Goal: Task Accomplishment & Management: Use online tool/utility

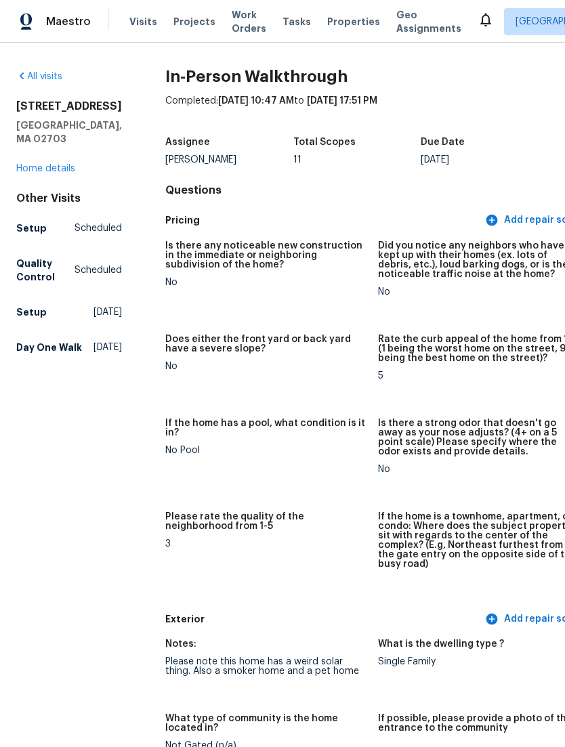
click at [64, 173] on link "Home details" at bounding box center [45, 168] width 59 height 9
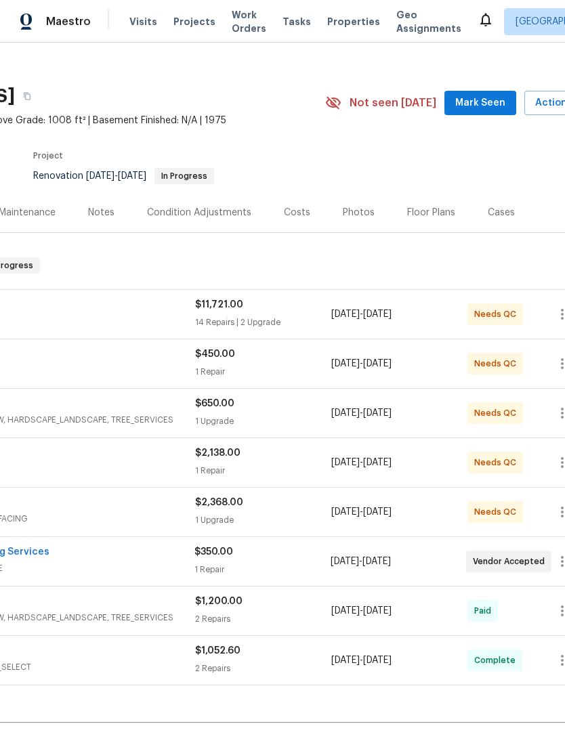
scroll to position [13, 167]
click at [501, 321] on span "Needs QC" at bounding box center [496, 314] width 47 height 14
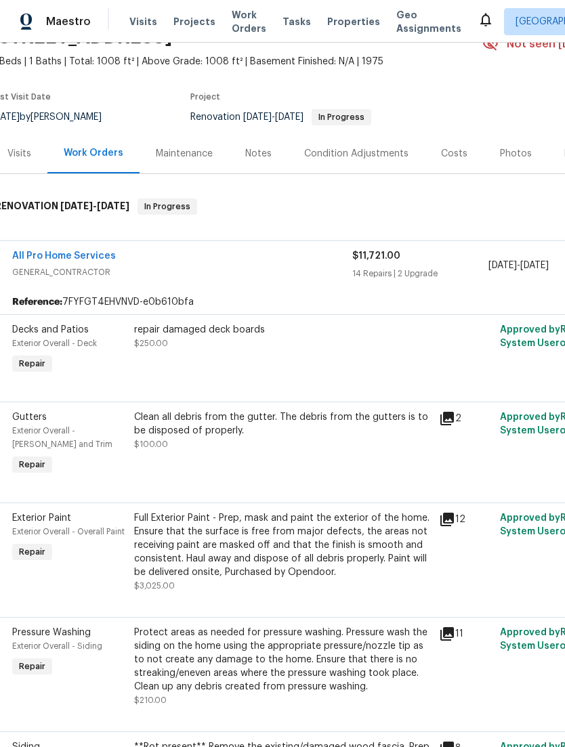
scroll to position [85, 15]
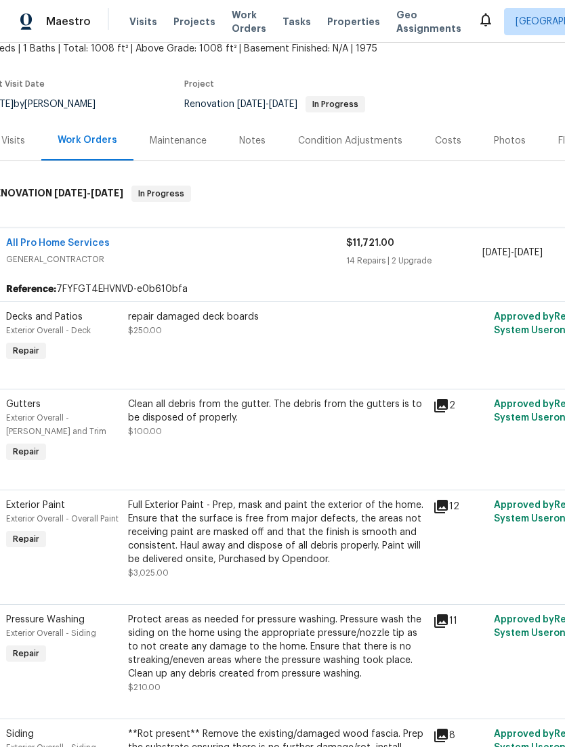
click at [414, 356] on div "repair damaged deck boards $250.00" at bounding box center [276, 337] width 305 height 62
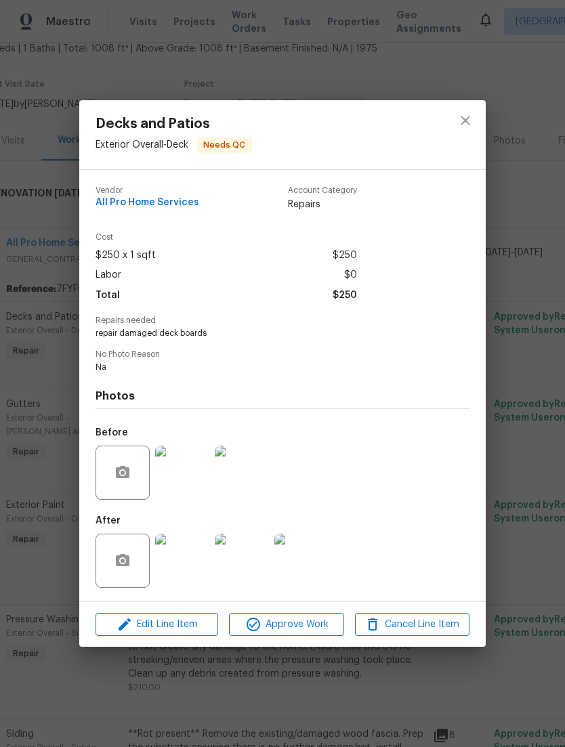
click at [158, 481] on img at bounding box center [182, 473] width 54 height 54
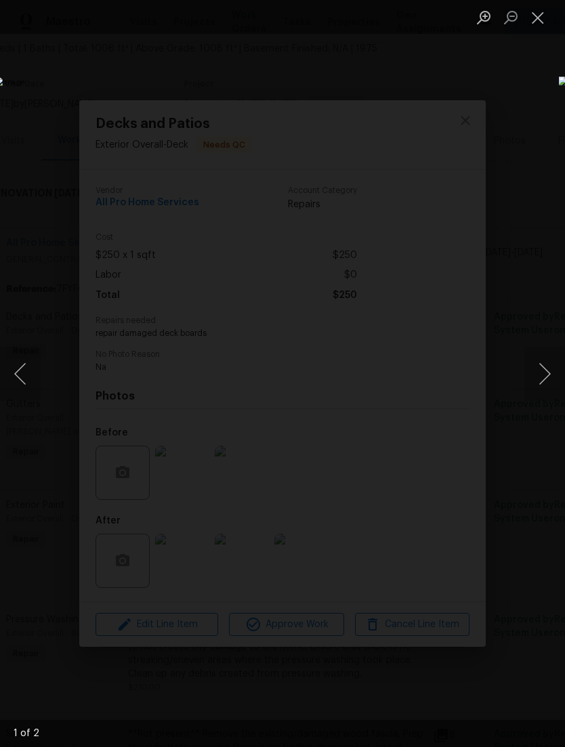
click at [557, 396] on button "Next image" at bounding box center [544, 374] width 41 height 54
click at [451, 99] on div "Lightbox" at bounding box center [282, 373] width 565 height 747
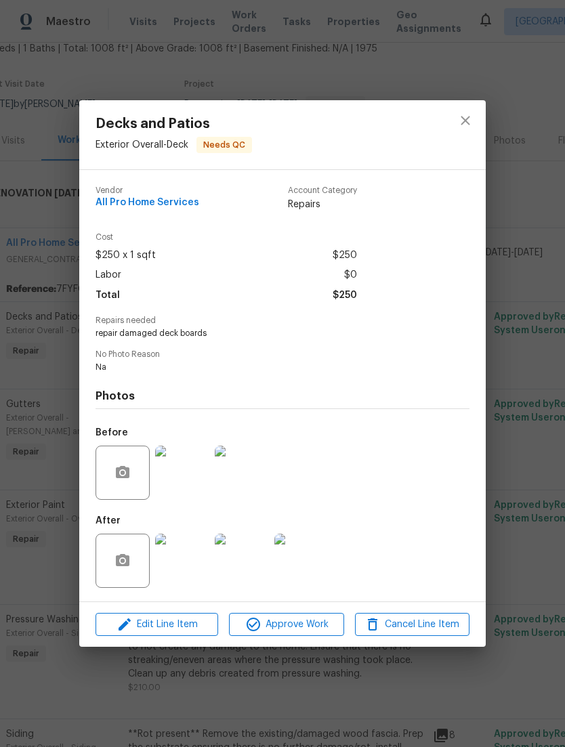
click at [170, 546] on img at bounding box center [182, 561] width 54 height 54
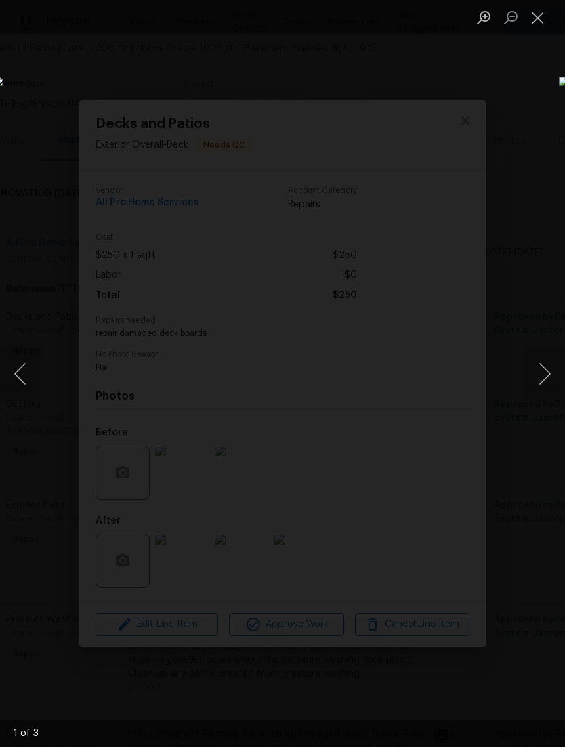
click at [544, 18] on button "Close lightbox" at bounding box center [537, 17] width 27 height 24
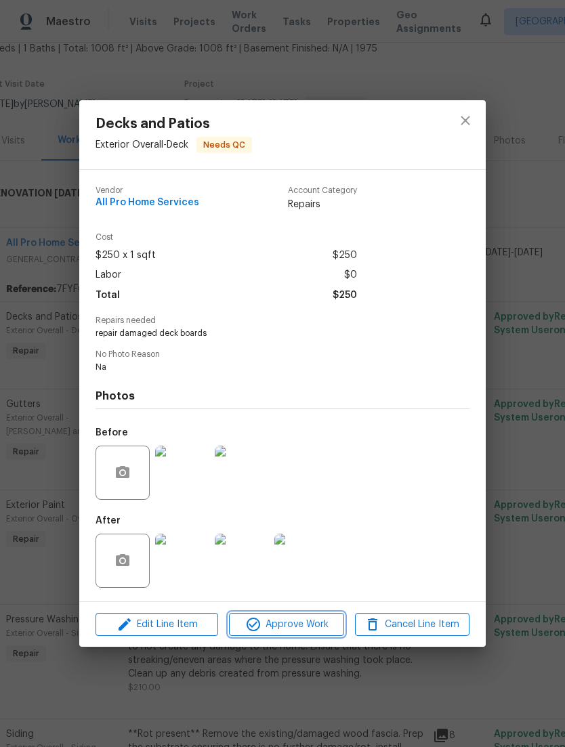
click at [310, 620] on span "Approve Work" at bounding box center [286, 624] width 106 height 17
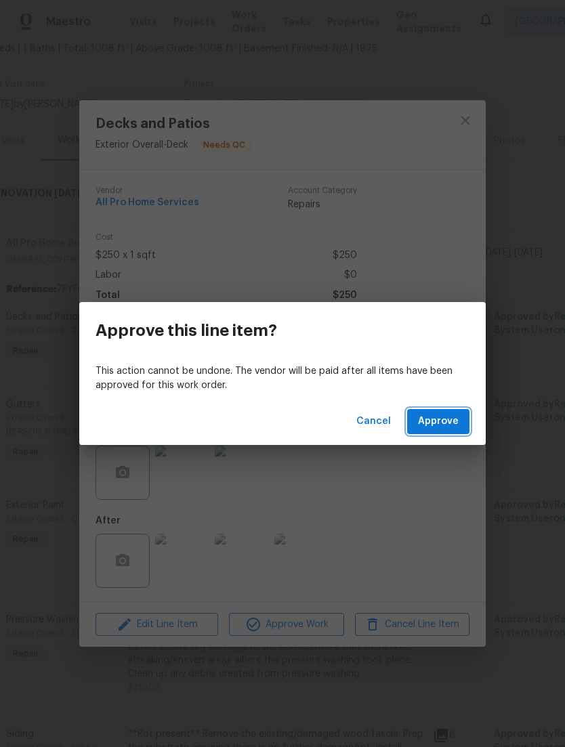
click at [452, 416] on span "Approve" at bounding box center [438, 421] width 41 height 17
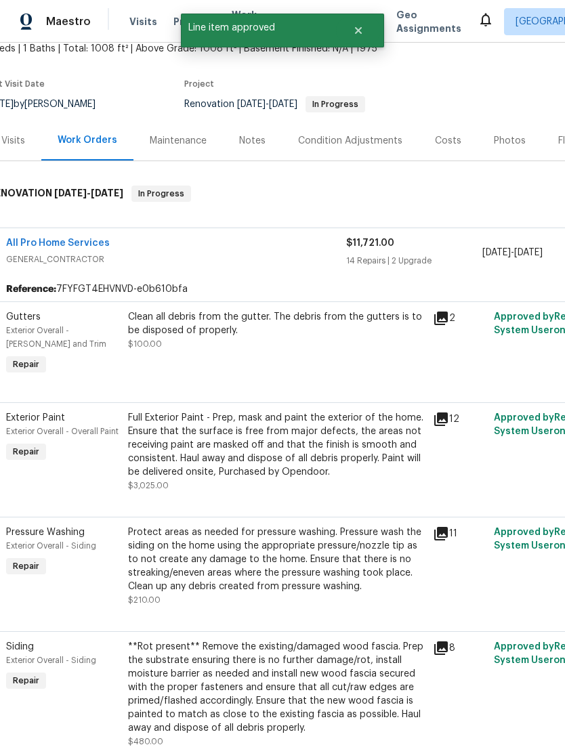
click at [412, 351] on div "Clean all debris from the gutter. The debris from the gutters is to be disposed…" at bounding box center [276, 330] width 297 height 41
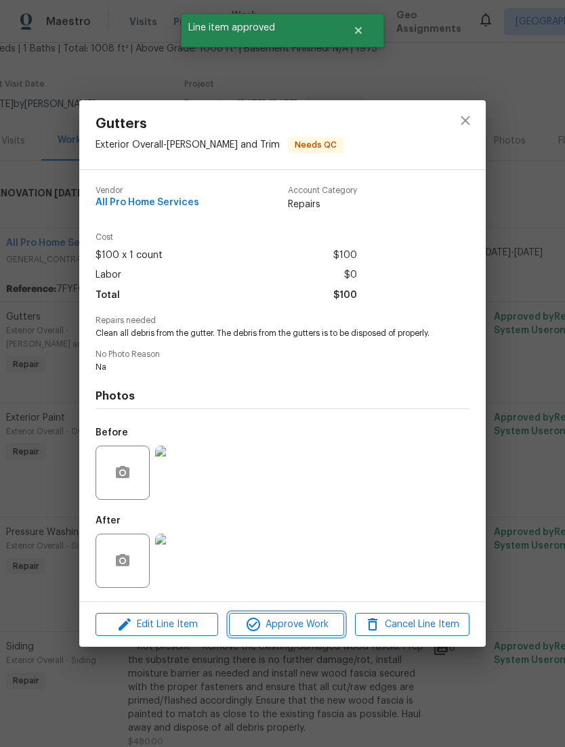
click at [261, 636] on button "Approve Work" at bounding box center [286, 625] width 114 height 24
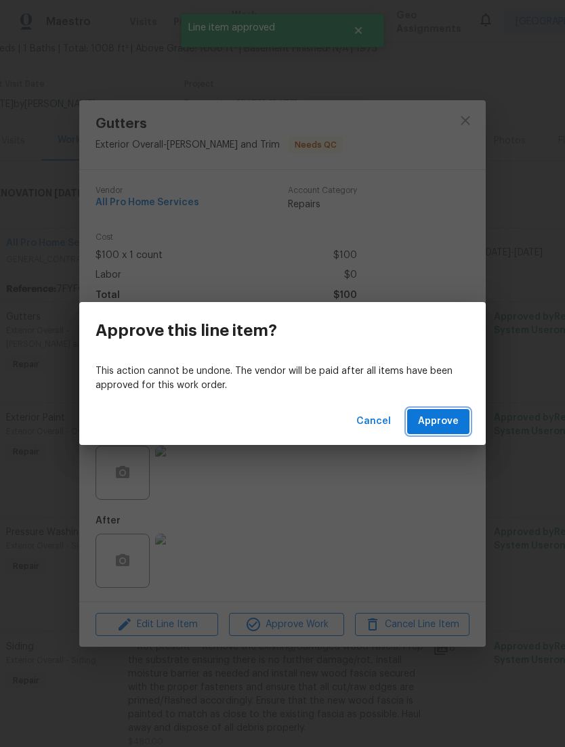
click at [458, 431] on button "Approve" at bounding box center [438, 421] width 62 height 25
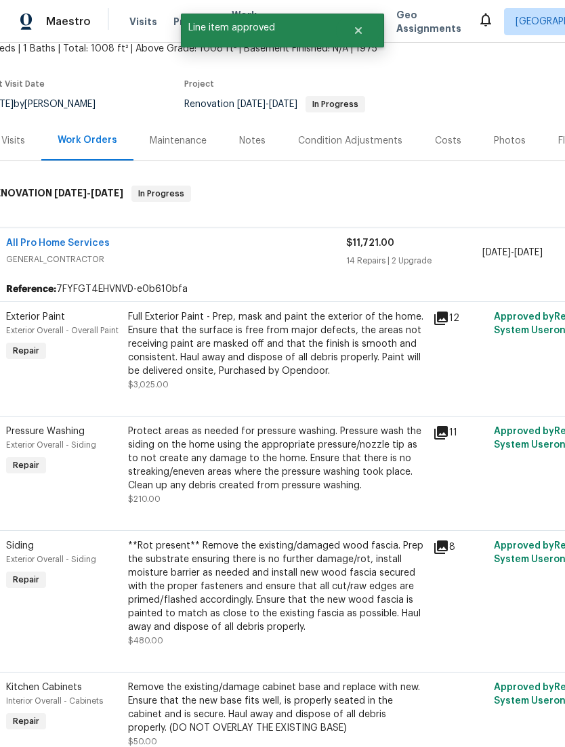
click at [428, 367] on div "Full Exterior Paint - Prep, mask and paint the exterior of the home. Ensure tha…" at bounding box center [276, 350] width 305 height 89
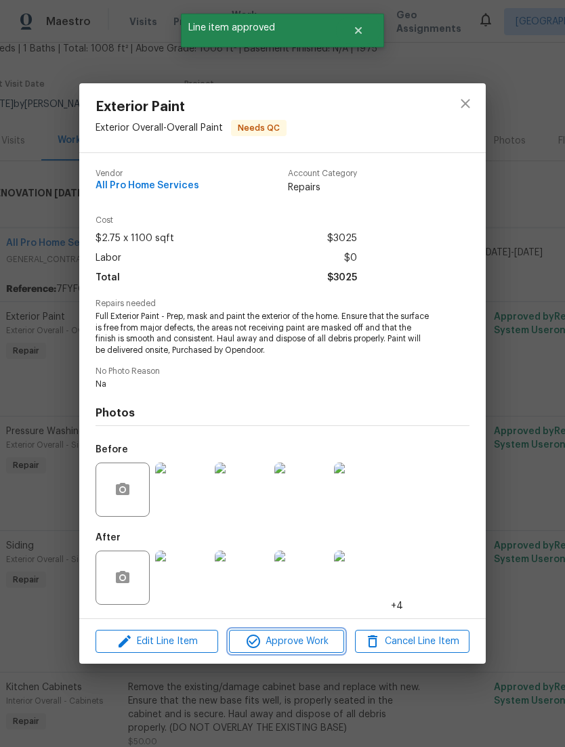
click at [257, 649] on icon "button" at bounding box center [253, 641] width 16 height 16
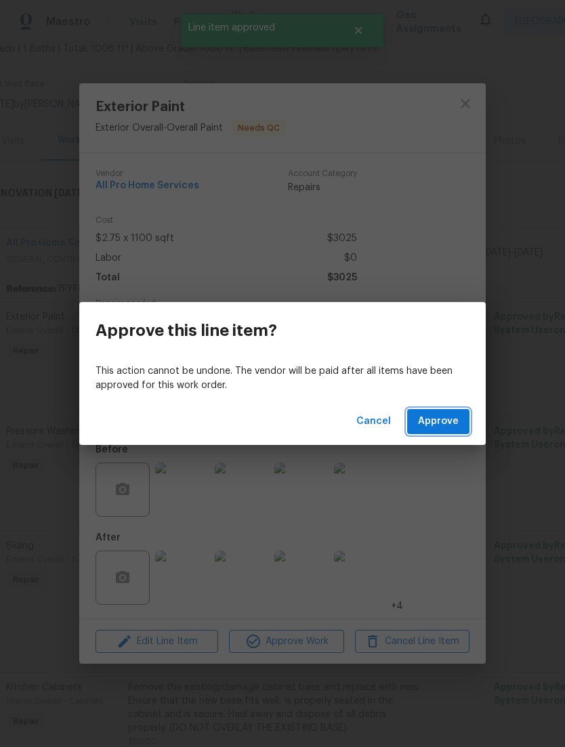
click at [444, 412] on button "Approve" at bounding box center [438, 421] width 62 height 25
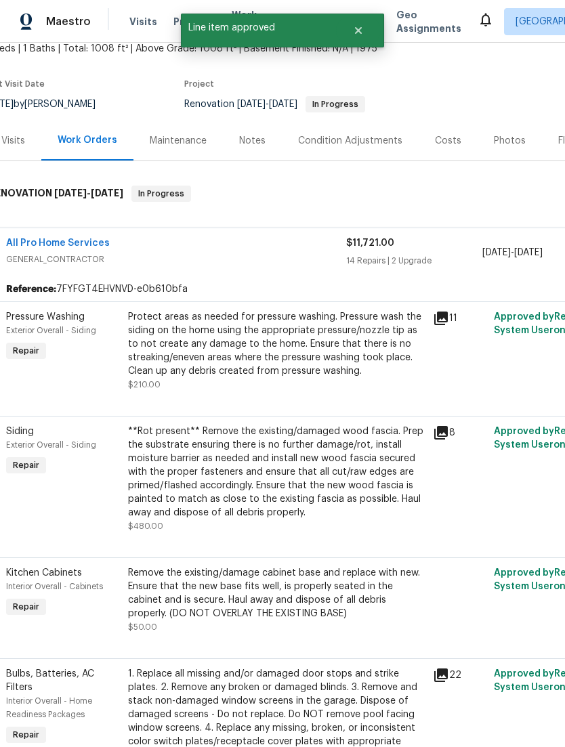
click at [195, 351] on div "Protect areas as needed for pressure washing. Pressure wash the siding on the h…" at bounding box center [276, 344] width 297 height 68
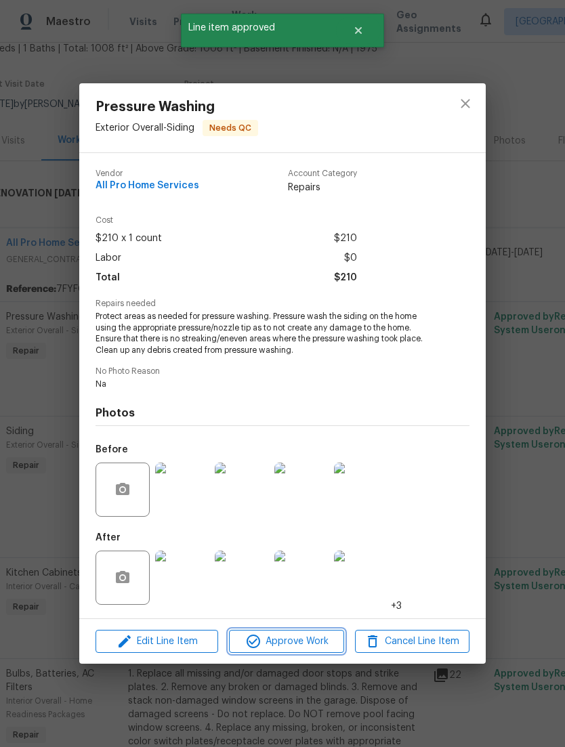
click at [268, 640] on span "Approve Work" at bounding box center [286, 641] width 106 height 17
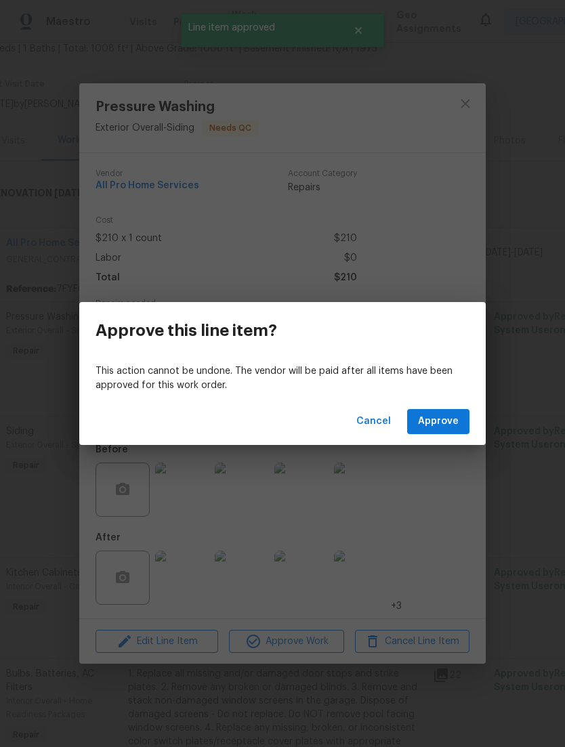
click at [445, 441] on div "Cancel Approve" at bounding box center [282, 421] width 406 height 47
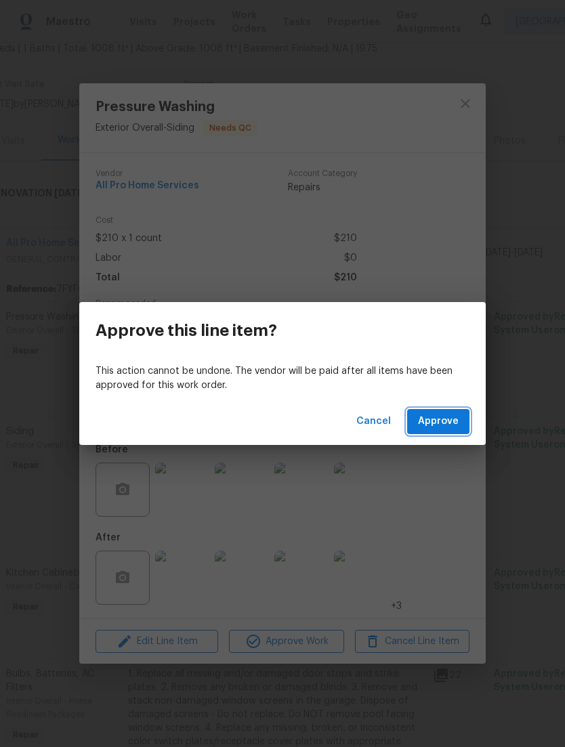
click at [457, 422] on span "Approve" at bounding box center [438, 421] width 41 height 17
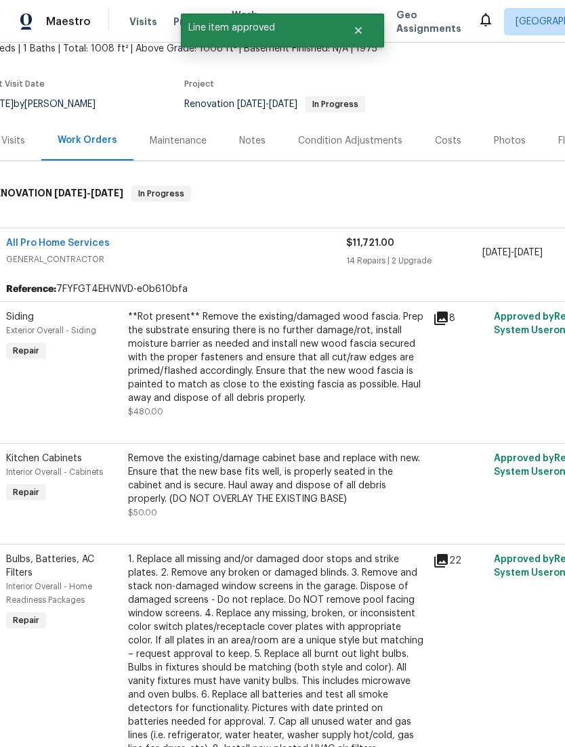
click at [186, 352] on div "**Rot present** Remove the existing/damaged wood fascia. Prep the substrate ens…" at bounding box center [276, 357] width 297 height 95
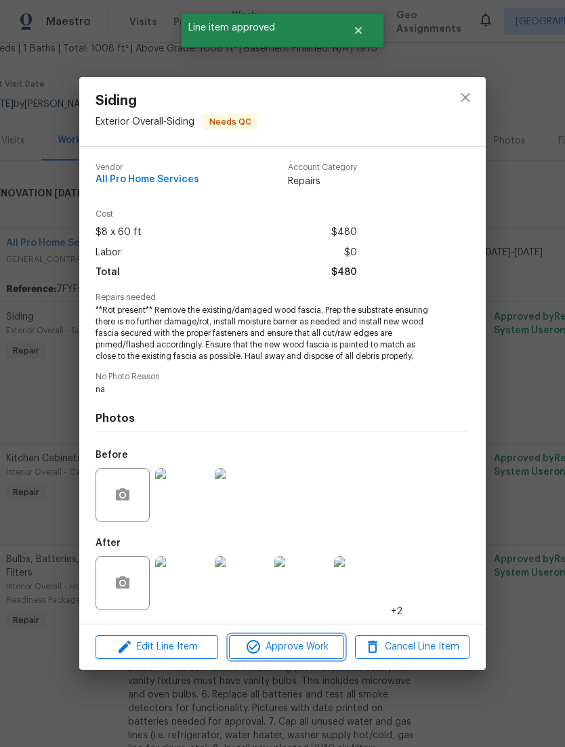
click at [266, 640] on span "Approve Work" at bounding box center [286, 647] width 106 height 17
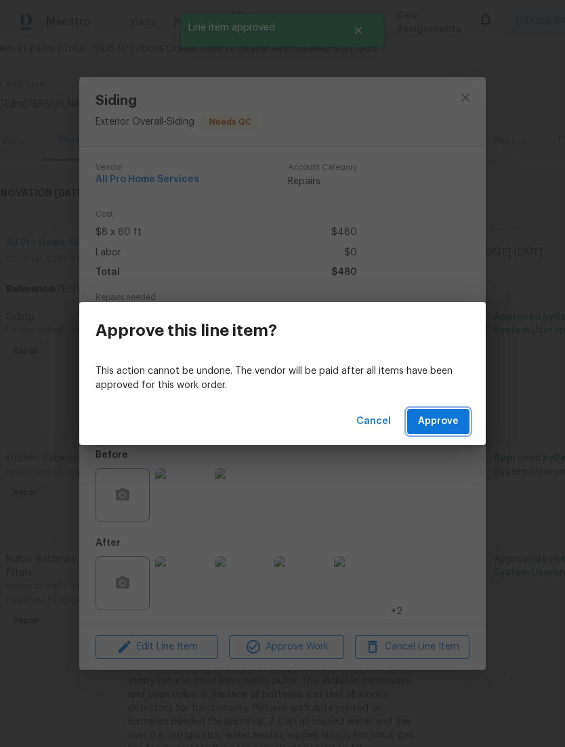
click at [444, 423] on span "Approve" at bounding box center [438, 421] width 41 height 17
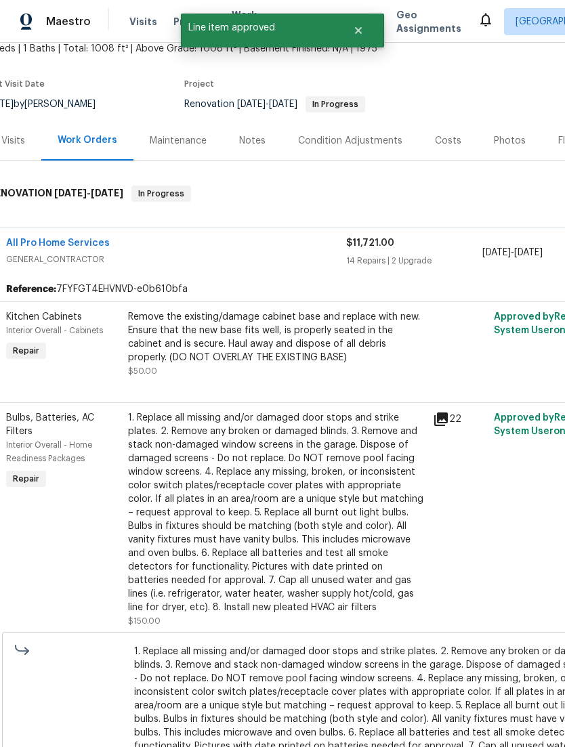
click at [200, 356] on div "Remove the existing/damage cabinet base and replace with new. Ensure that the n…" at bounding box center [276, 337] width 297 height 54
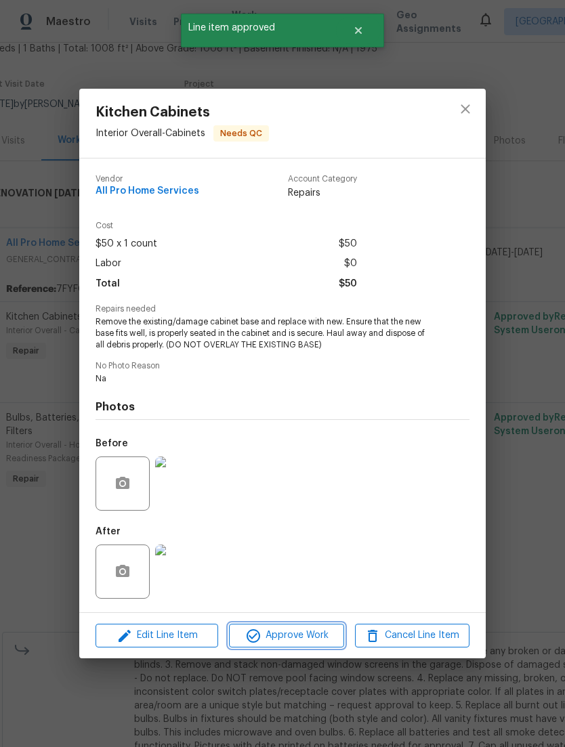
click at [253, 636] on icon "button" at bounding box center [253, 636] width 16 height 16
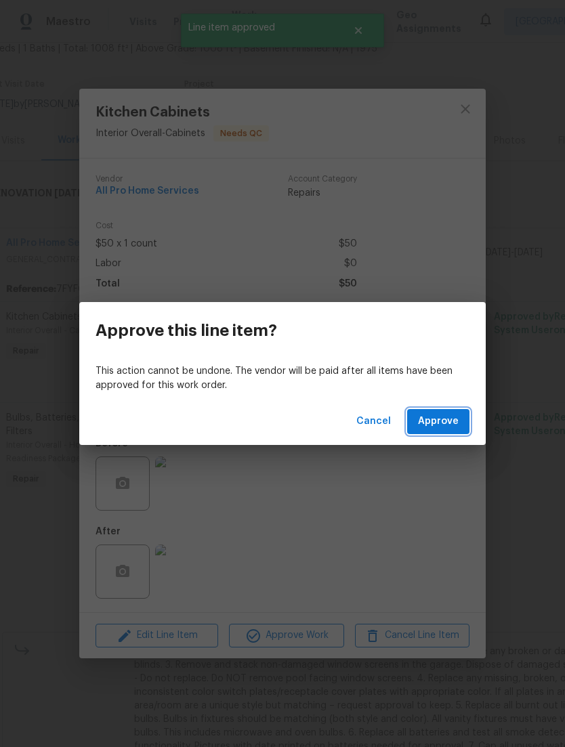
click at [452, 425] on span "Approve" at bounding box center [438, 421] width 41 height 17
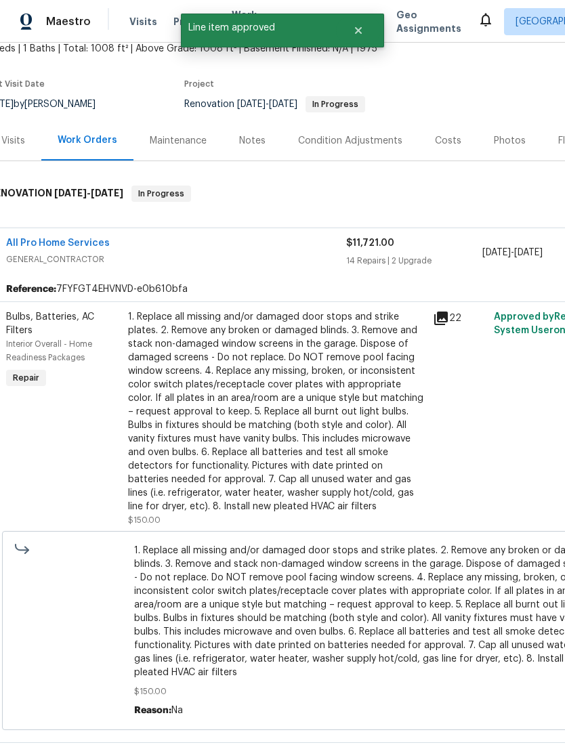
click at [196, 365] on div "1. Replace all missing and/or damaged door stops and strike plates. 2. Remove a…" at bounding box center [276, 411] width 297 height 203
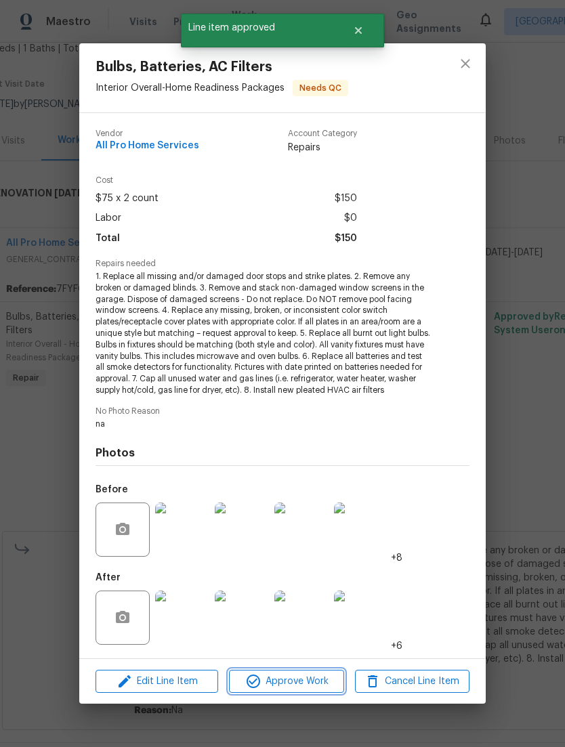
click at [258, 683] on icon "button" at bounding box center [253, 681] width 14 height 14
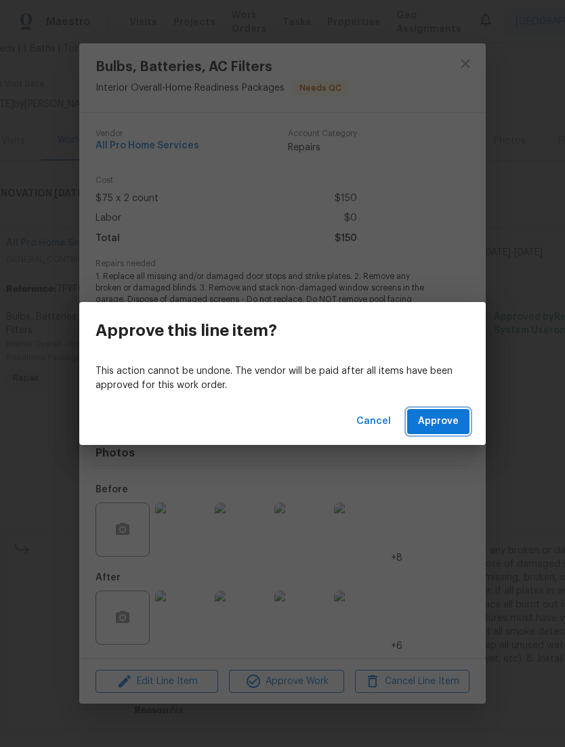
click at [452, 418] on span "Approve" at bounding box center [438, 421] width 41 height 17
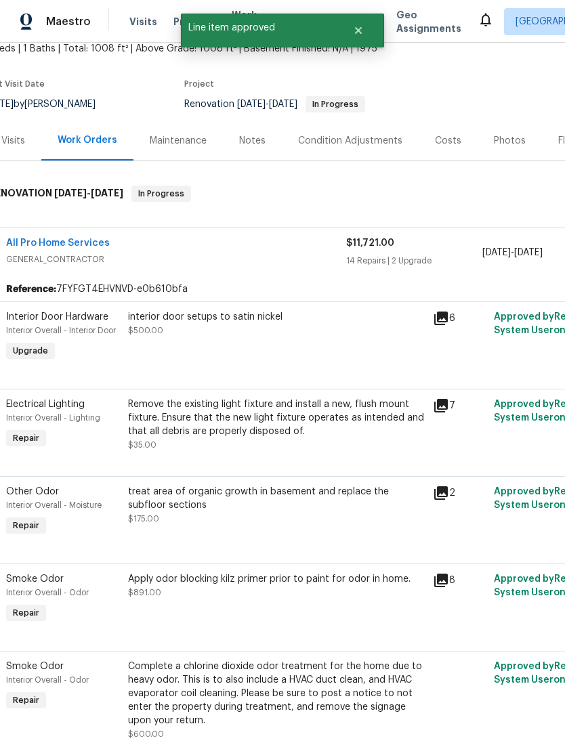
click at [173, 355] on div "interior door setups to satin nickel $500.00" at bounding box center [276, 337] width 305 height 62
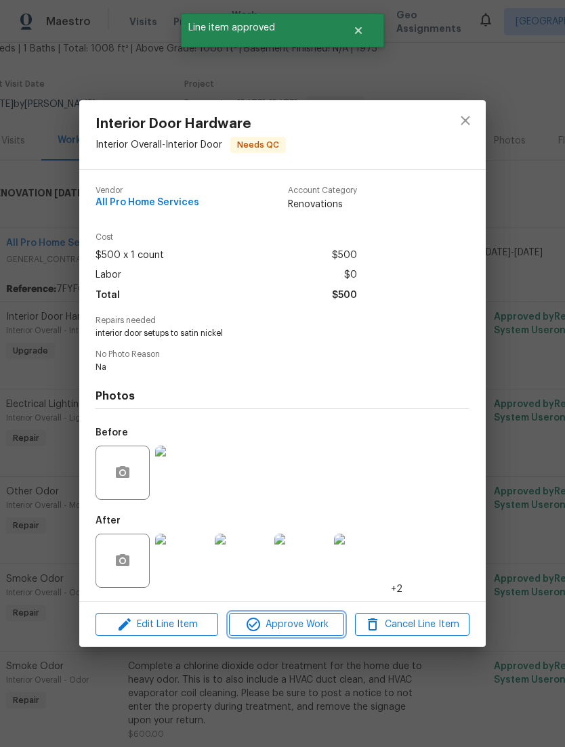
click at [259, 632] on icon "button" at bounding box center [253, 624] width 16 height 16
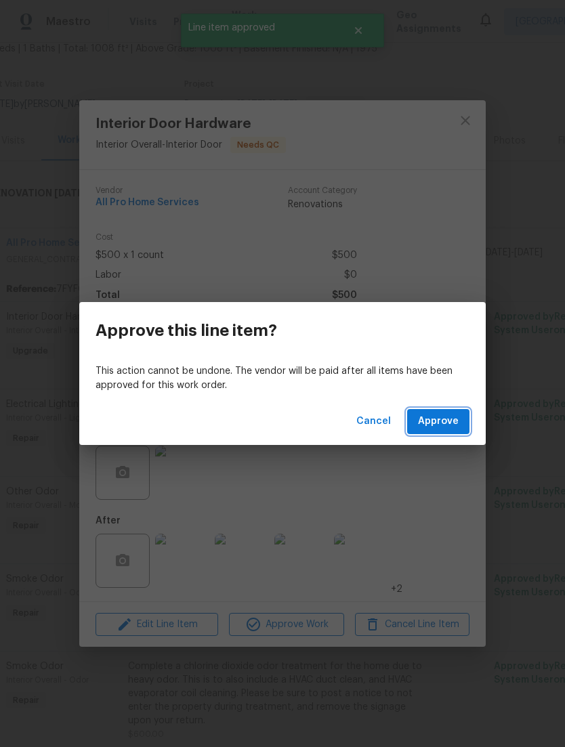
click at [453, 421] on span "Approve" at bounding box center [438, 421] width 41 height 17
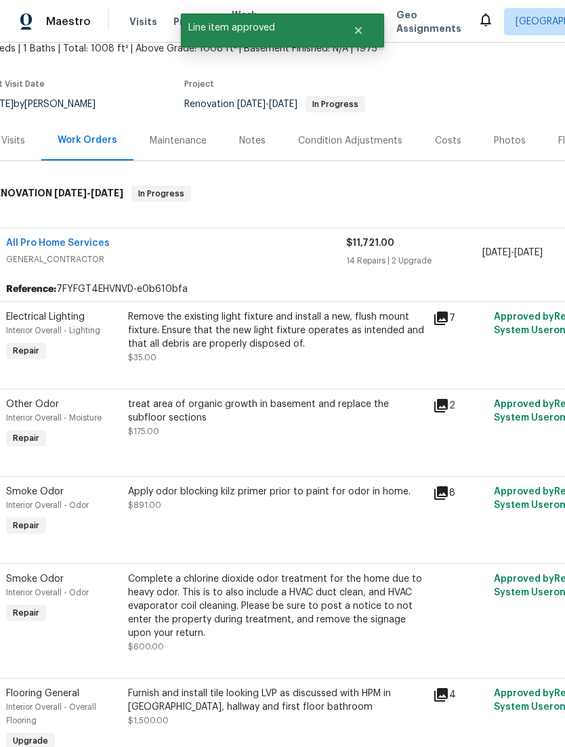
click at [180, 350] on div "Remove the existing light fixture and install a new, flush mount fixture. Ensur…" at bounding box center [276, 330] width 297 height 41
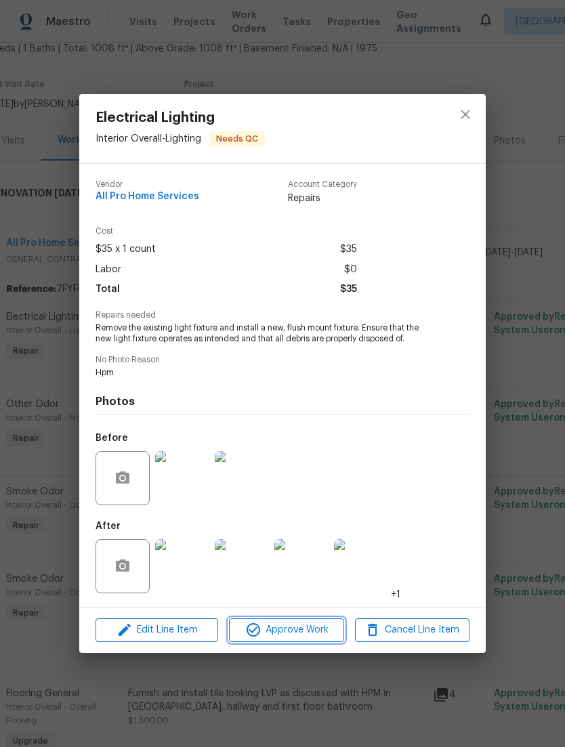
click at [261, 634] on icon "button" at bounding box center [253, 630] width 16 height 16
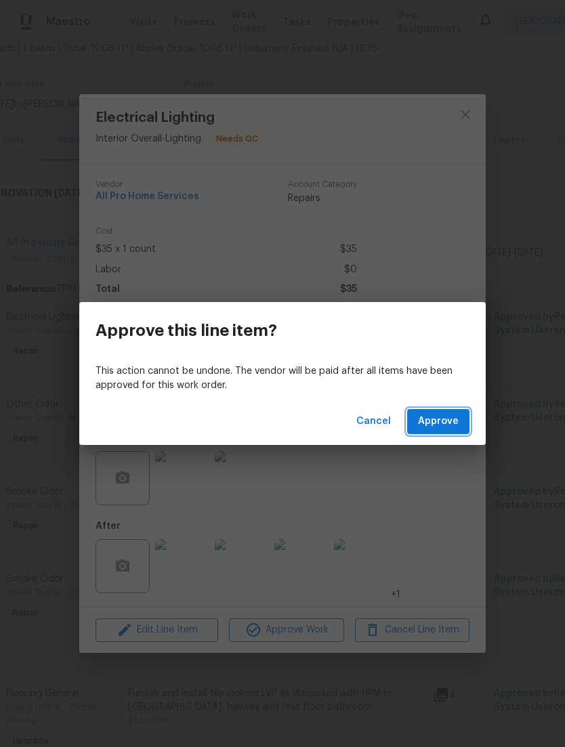
click at [456, 417] on span "Approve" at bounding box center [438, 421] width 41 height 17
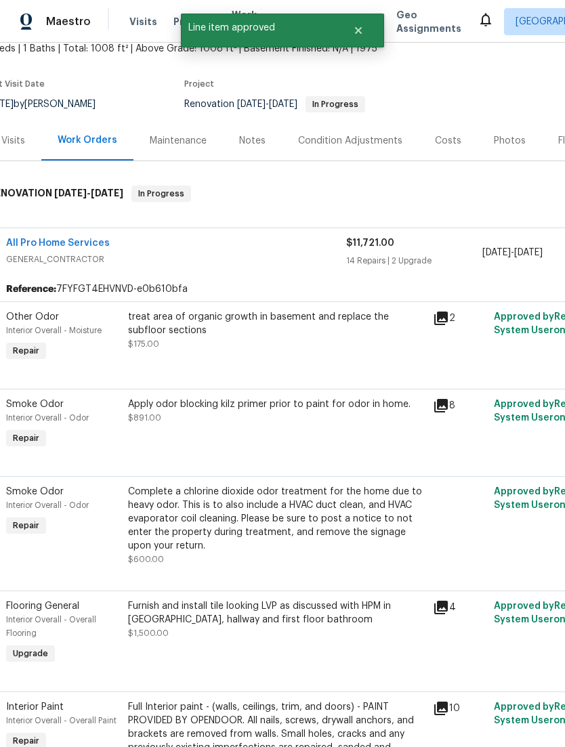
click at [209, 337] on div "treat area of organic growth in basement and replace the subfloor sections" at bounding box center [276, 323] width 297 height 27
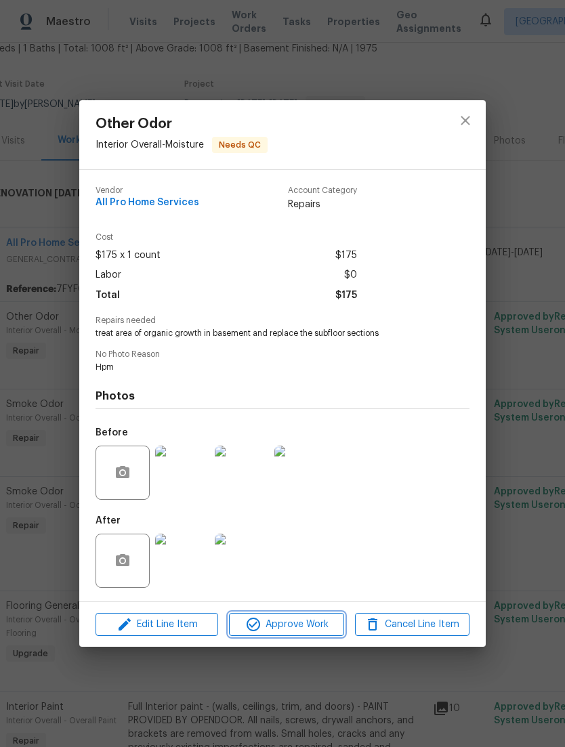
click at [266, 628] on span "Approve Work" at bounding box center [286, 624] width 106 height 17
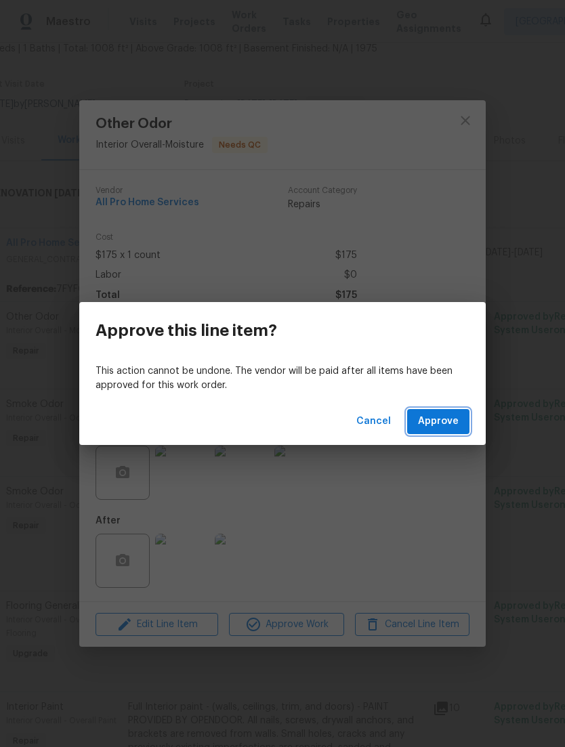
click at [454, 423] on span "Approve" at bounding box center [438, 421] width 41 height 17
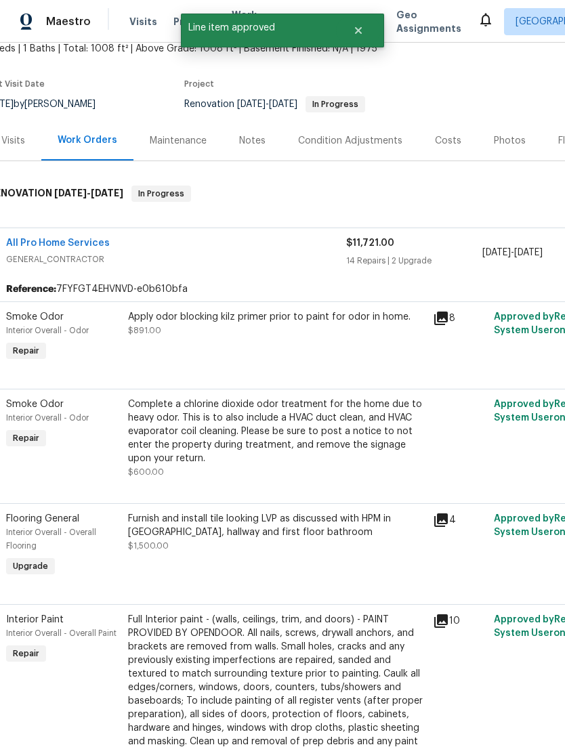
click at [185, 337] on div "Apply odor blocking kilz primer prior to paint for odor in home. $891.00" at bounding box center [276, 323] width 297 height 27
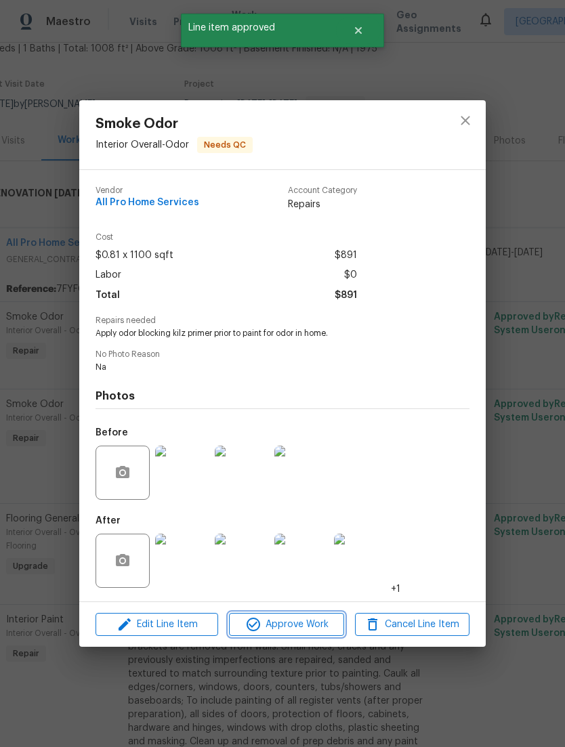
click at [265, 632] on span "Approve Work" at bounding box center [286, 624] width 106 height 17
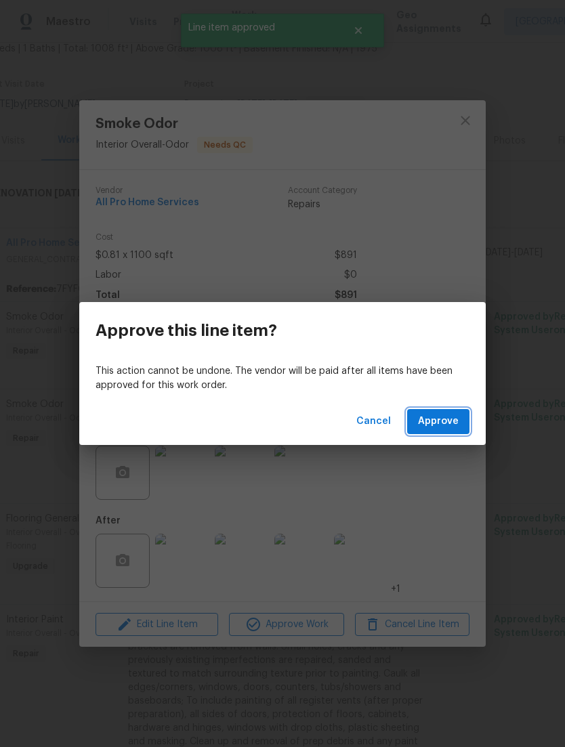
click at [451, 421] on span "Approve" at bounding box center [438, 421] width 41 height 17
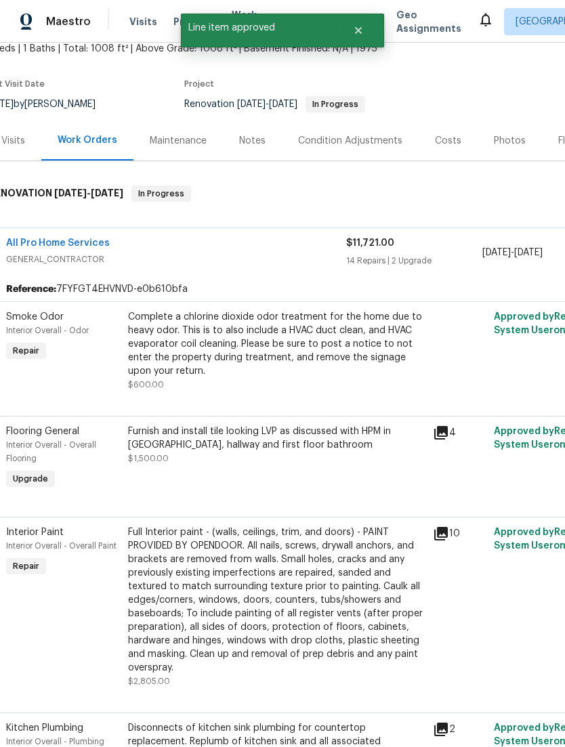
click at [206, 358] on div "Complete a chlorine dioxide odor treatment for the home due to heavy odor. This…" at bounding box center [276, 344] width 297 height 68
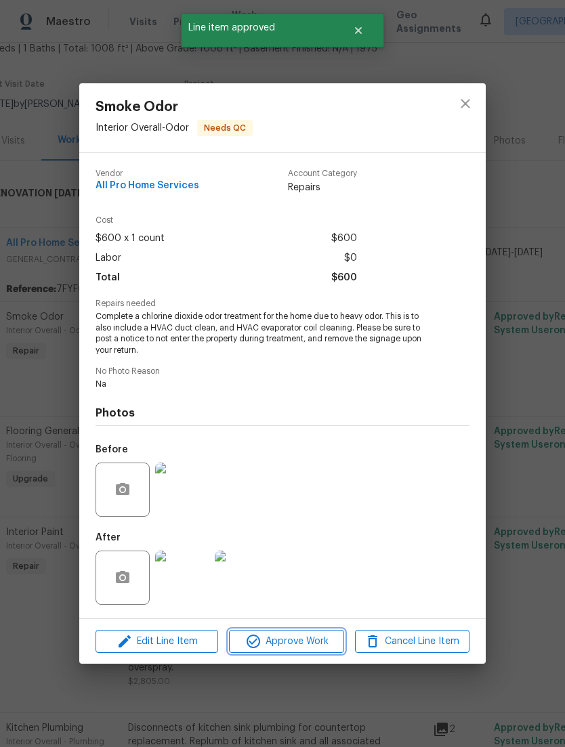
click at [267, 641] on span "Approve Work" at bounding box center [286, 641] width 106 height 17
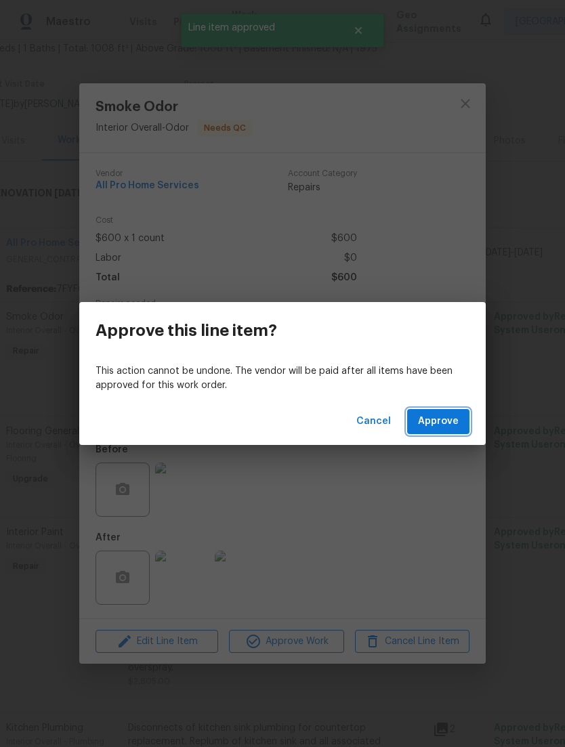
click at [456, 427] on span "Approve" at bounding box center [438, 421] width 41 height 17
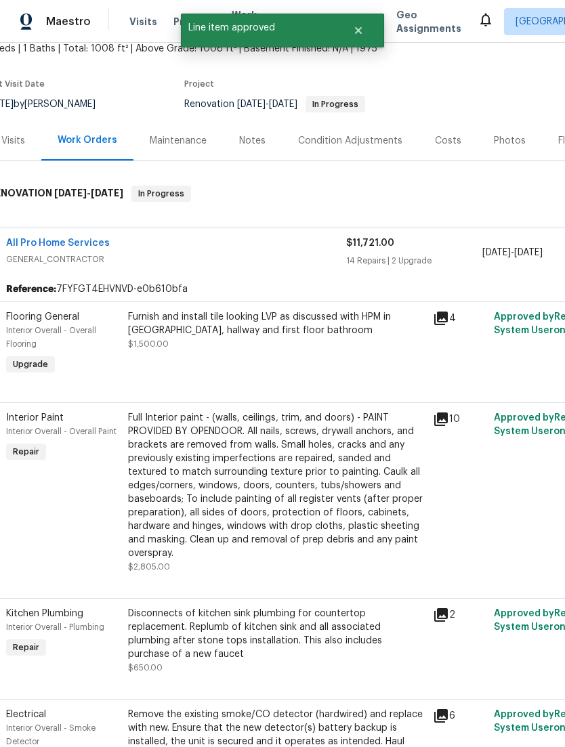
click at [167, 351] on div "Furnish and install tile looking LVP as discussed with HPM in Kitchen, hallway …" at bounding box center [276, 330] width 297 height 41
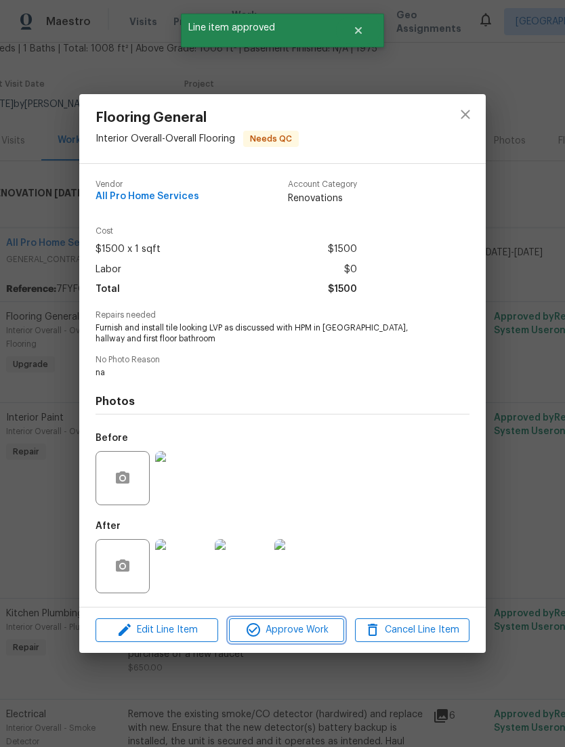
click at [258, 636] on icon "button" at bounding box center [253, 630] width 16 height 16
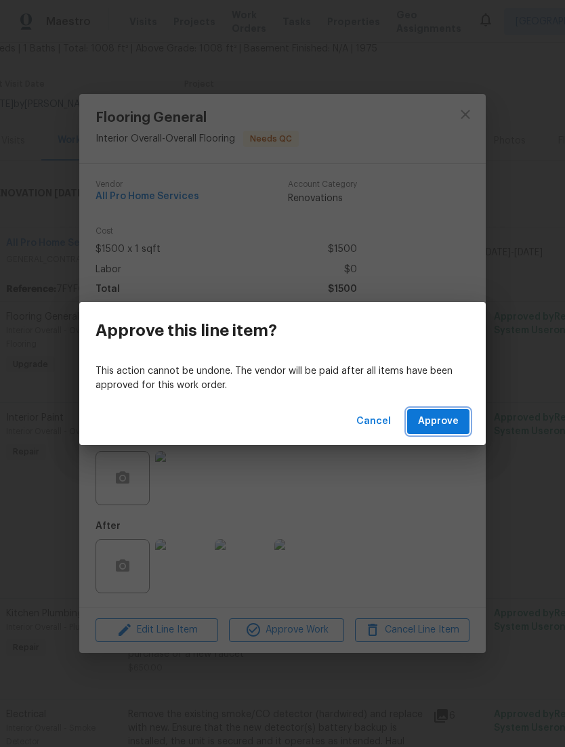
click at [444, 416] on span "Approve" at bounding box center [438, 421] width 41 height 17
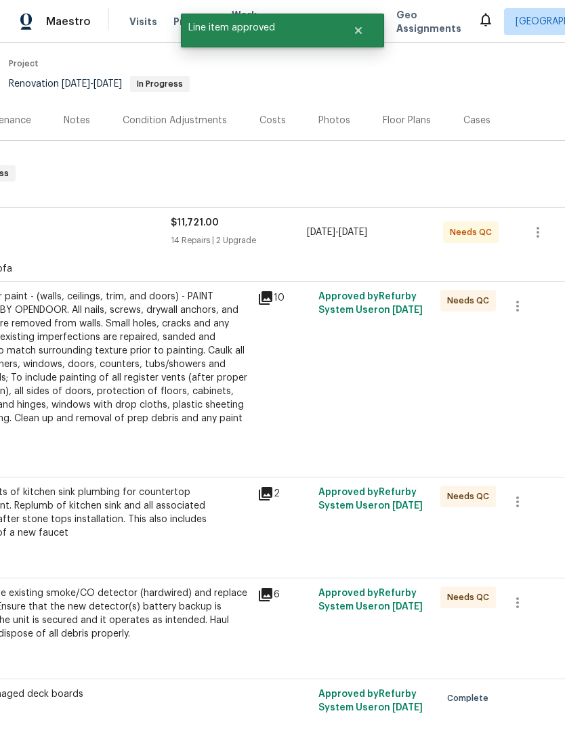
scroll to position [106, 188]
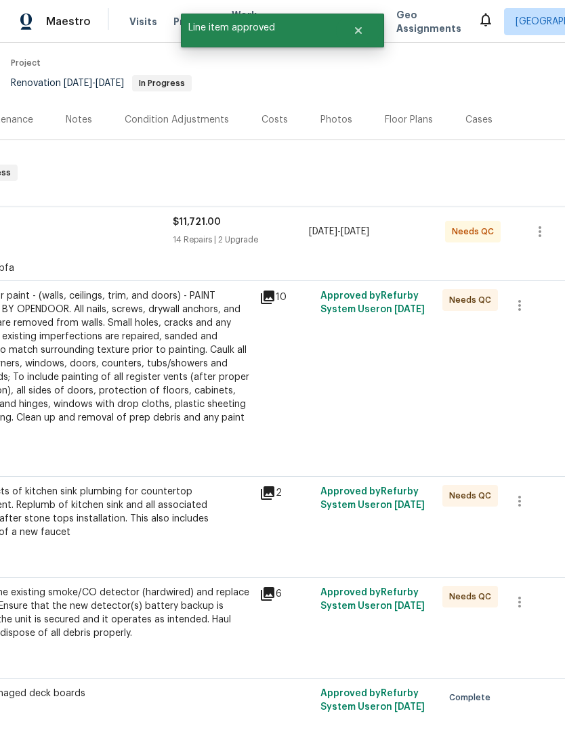
click at [139, 346] on div "Full Interior paint - (walls, ceilings, trim, and doors) - PAINT PROVIDED BY OP…" at bounding box center [103, 363] width 297 height 149
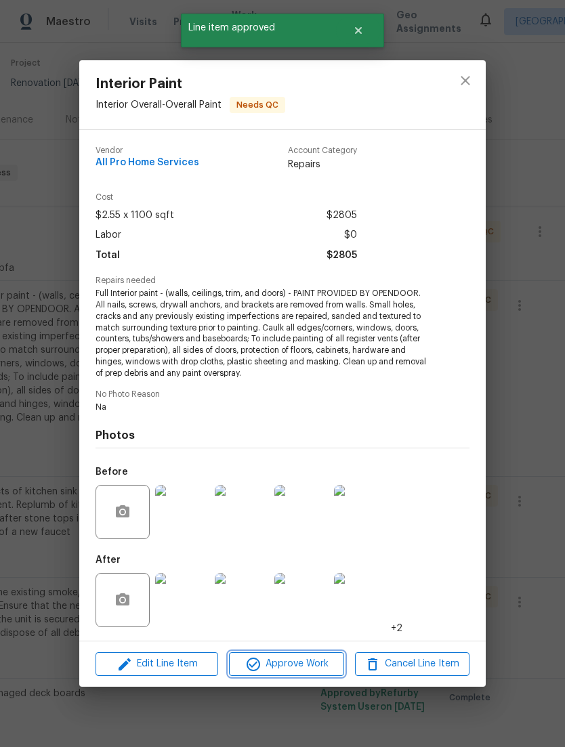
click at [265, 661] on span "Approve Work" at bounding box center [286, 663] width 106 height 17
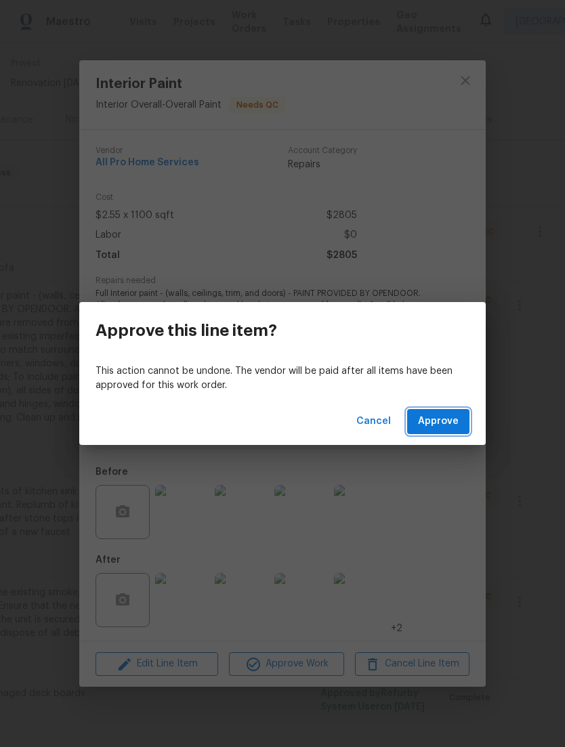
click at [446, 422] on span "Approve" at bounding box center [438, 421] width 41 height 17
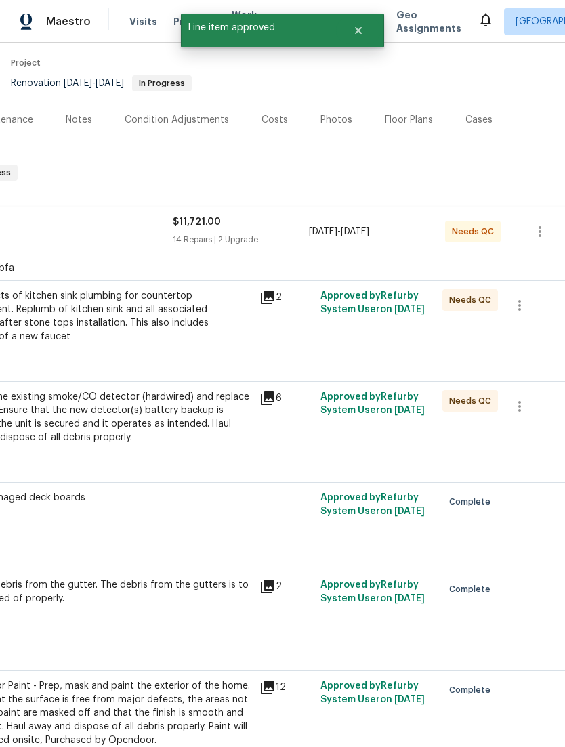
click at [169, 350] on div "Disconnects of kitchen sink plumbing for countertop replacement. Replumb of kit…" at bounding box center [103, 323] width 297 height 68
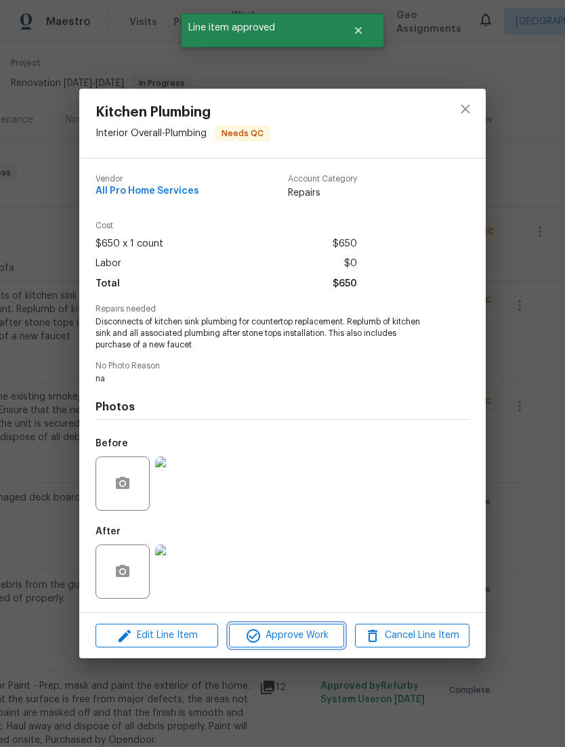
click at [259, 647] on button "Approve Work" at bounding box center [286, 636] width 114 height 24
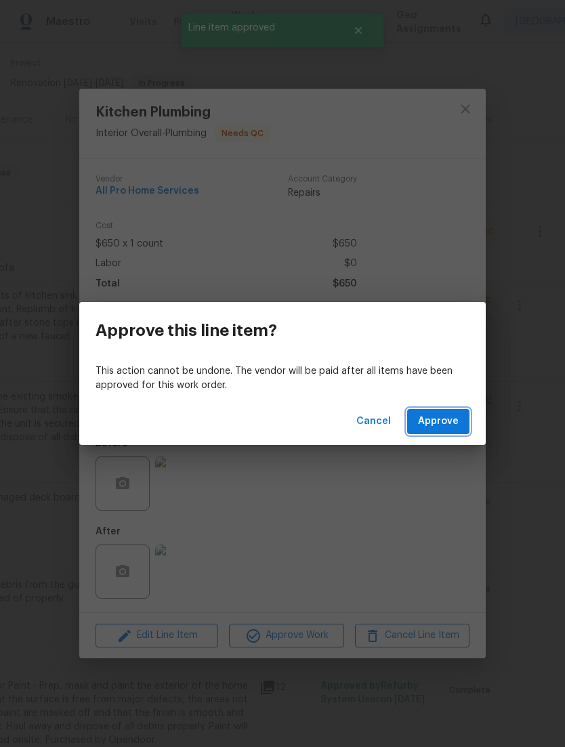
click at [456, 424] on span "Approve" at bounding box center [438, 421] width 41 height 17
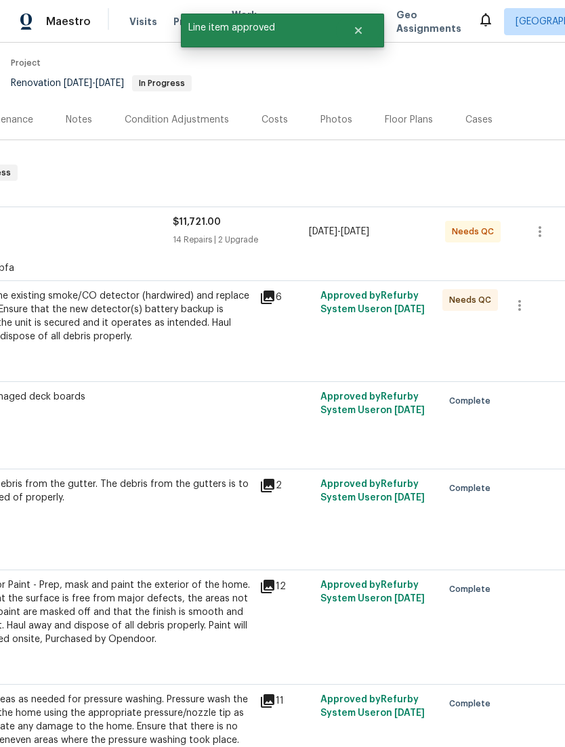
click at [163, 341] on div "Remove the existing smoke/CO detector (hardwired) and replace with new. Ensure …" at bounding box center [103, 316] width 297 height 54
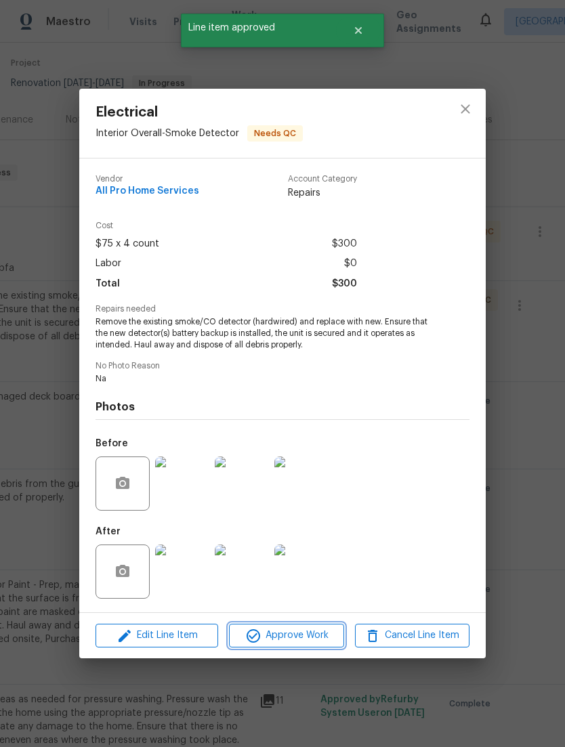
click at [265, 643] on span "Approve Work" at bounding box center [286, 635] width 106 height 17
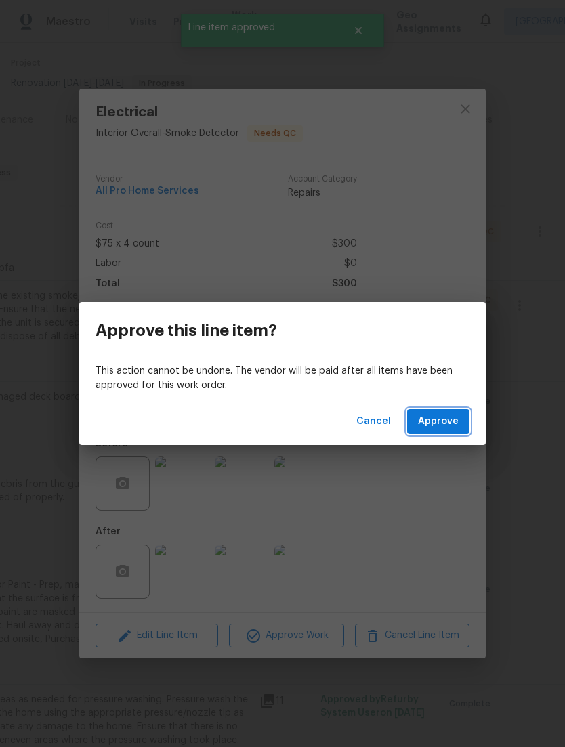
click at [456, 416] on span "Approve" at bounding box center [438, 421] width 41 height 17
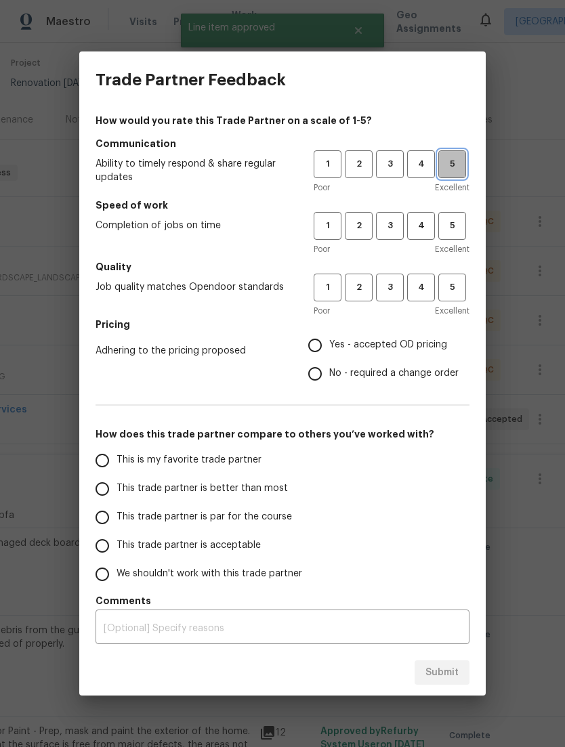
click at [460, 172] on button "5" at bounding box center [452, 164] width 28 height 28
click at [456, 216] on button "5" at bounding box center [452, 226] width 28 height 28
click at [462, 288] on span "5" at bounding box center [451, 288] width 25 height 16
click at [434, 345] on span "Yes - accepted OD pricing" at bounding box center [388, 345] width 118 height 14
click at [329, 345] on input "Yes - accepted OD pricing" at bounding box center [315, 345] width 28 height 28
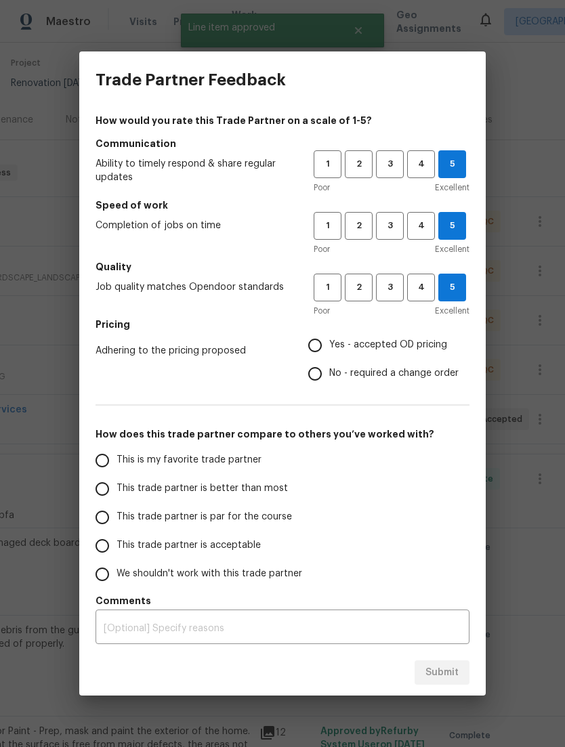
radio input "true"
click at [98, 479] on input "This trade partner is better than most" at bounding box center [102, 489] width 28 height 28
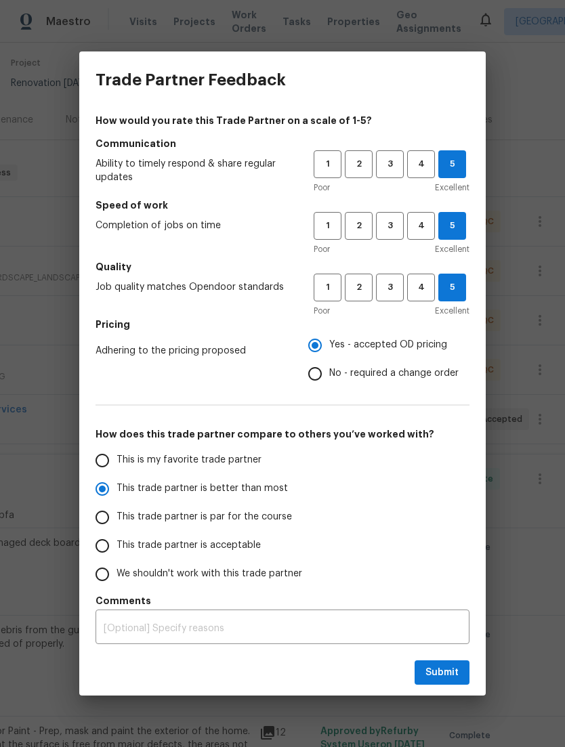
click at [436, 643] on div "x ​" at bounding box center [282, 628] width 374 height 31
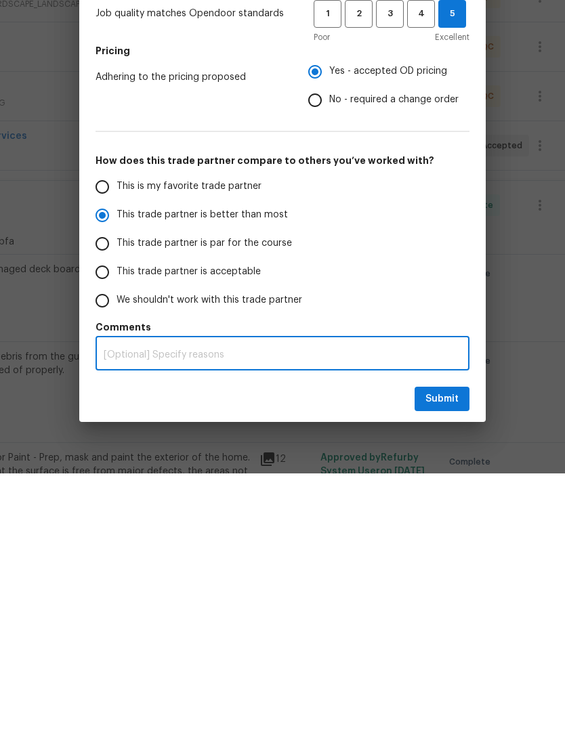
click at [452, 444] on div "Trade Partner Feedback How would you rate this Trade Partner on a scale of 1-5?…" at bounding box center [282, 373] width 565 height 747
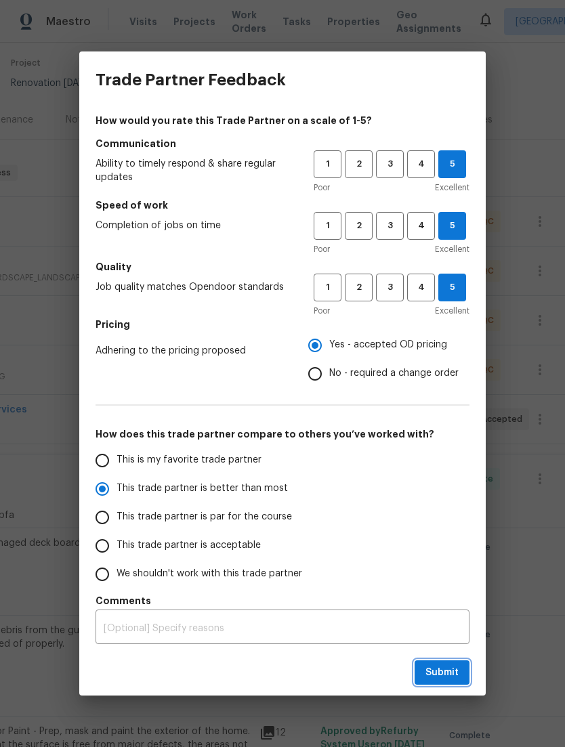
click at [450, 672] on span "Submit" at bounding box center [441, 672] width 33 height 17
radio input "true"
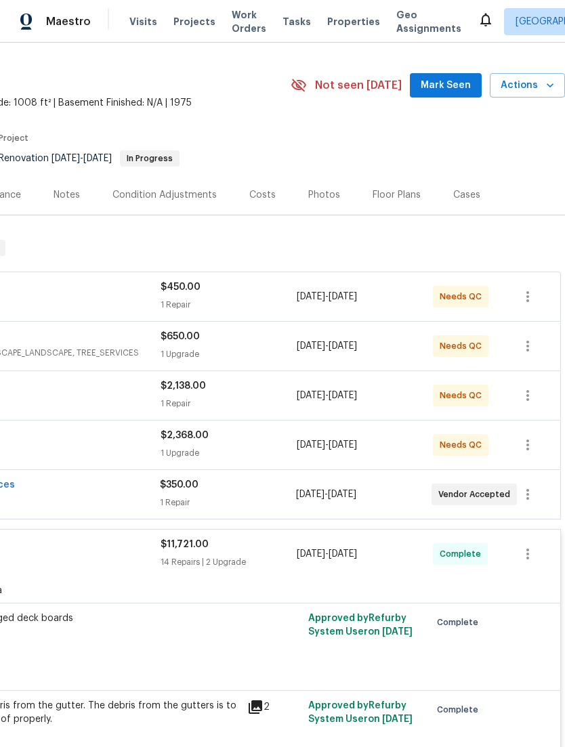
scroll to position [30, 200]
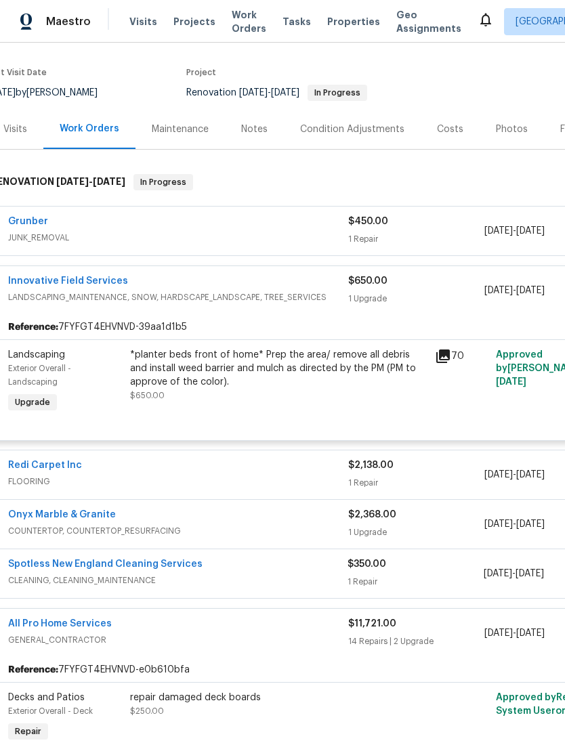
scroll to position [99, 11]
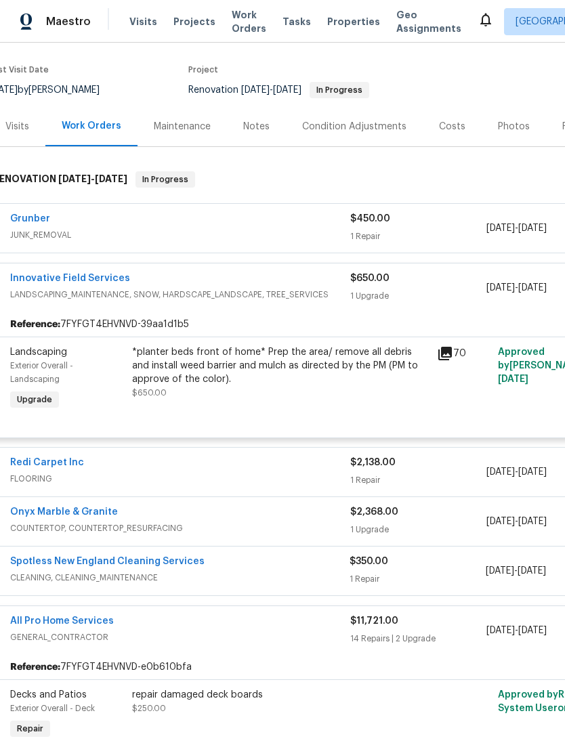
click at [416, 368] on div "*planter beds front of home* Prep the area/ remove all debris and install weed …" at bounding box center [280, 372] width 297 height 54
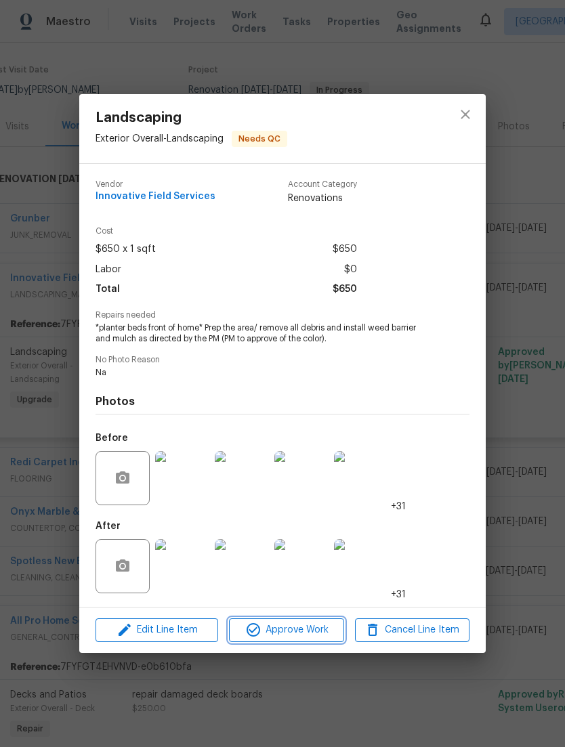
click at [317, 636] on span "Approve Work" at bounding box center [286, 630] width 106 height 17
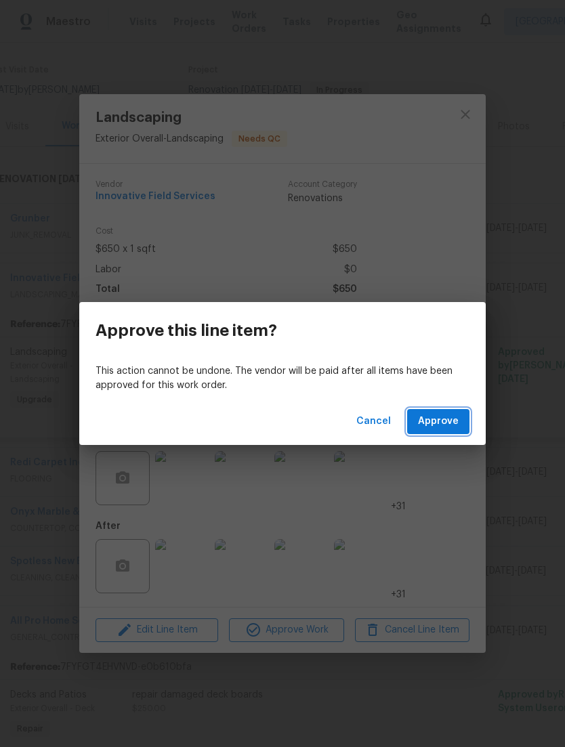
click at [462, 423] on button "Approve" at bounding box center [438, 421] width 62 height 25
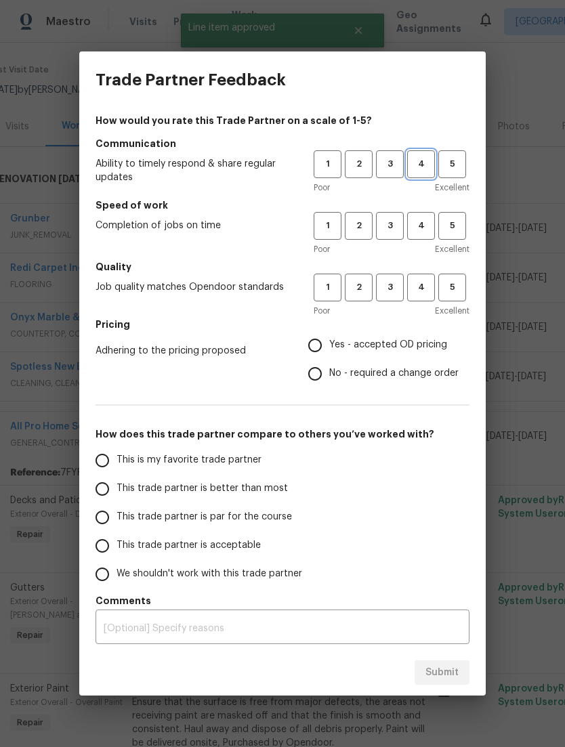
click at [420, 176] on button "4" at bounding box center [421, 164] width 28 height 28
click at [419, 237] on button "4" at bounding box center [421, 226] width 28 height 28
click at [428, 282] on span "4" at bounding box center [420, 288] width 25 height 16
click at [430, 343] on span "Yes - accepted OD pricing" at bounding box center [388, 345] width 118 height 14
click at [329, 343] on input "Yes - accepted OD pricing" at bounding box center [315, 345] width 28 height 28
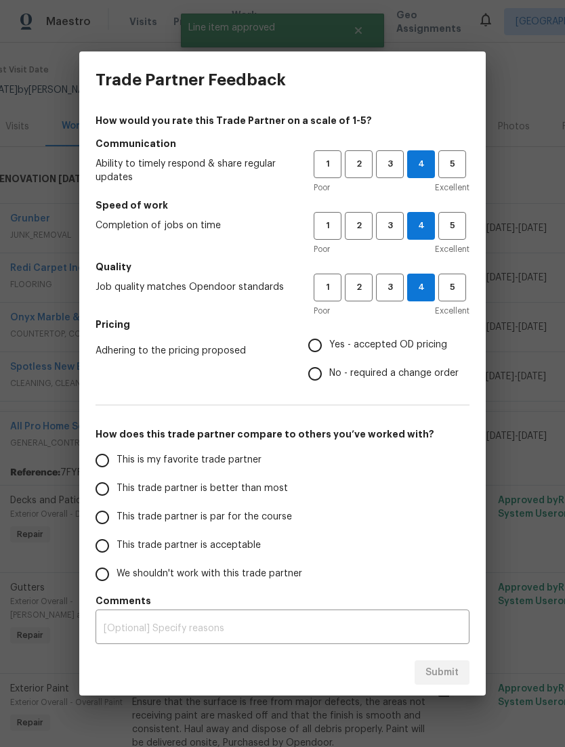
radio input "true"
click at [100, 489] on input "This trade partner is better than most" at bounding box center [102, 489] width 28 height 28
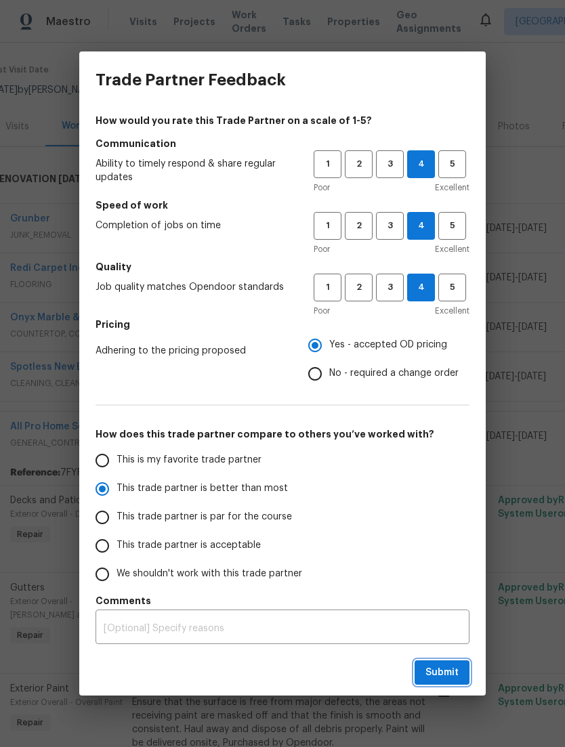
click at [455, 674] on span "Submit" at bounding box center [441, 672] width 33 height 17
radio input "true"
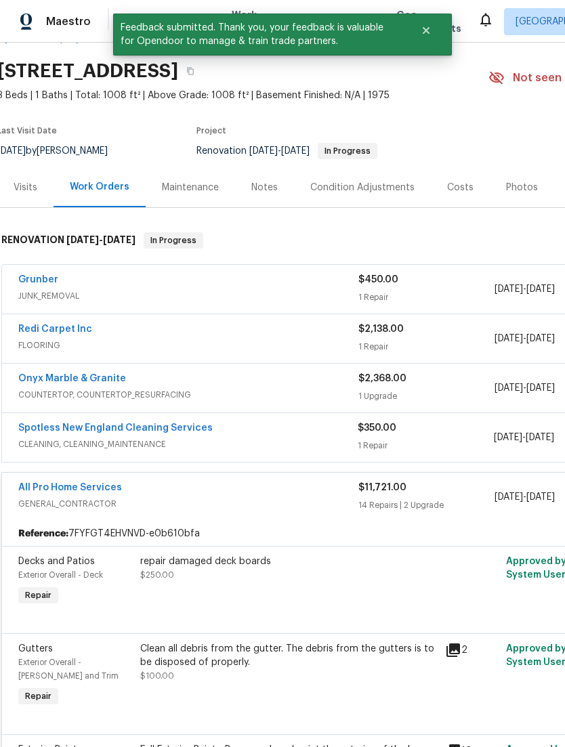
scroll to position [37, 3]
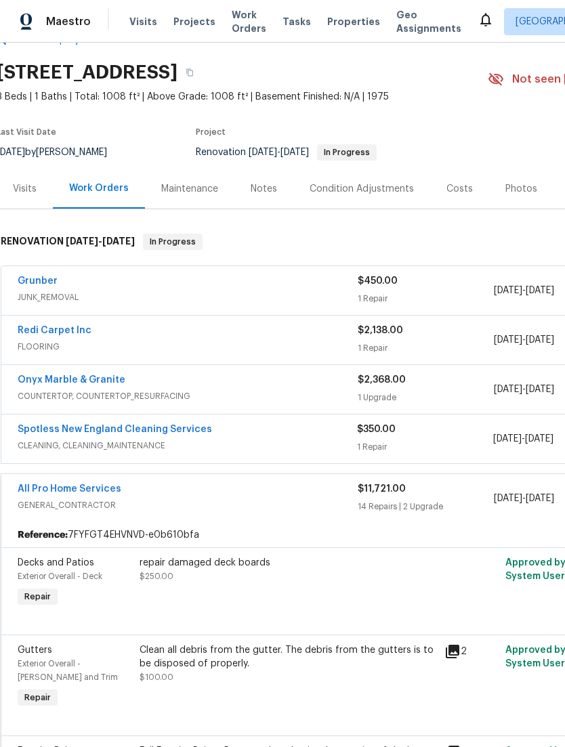
click at [156, 340] on span "FLOORING" at bounding box center [188, 347] width 340 height 14
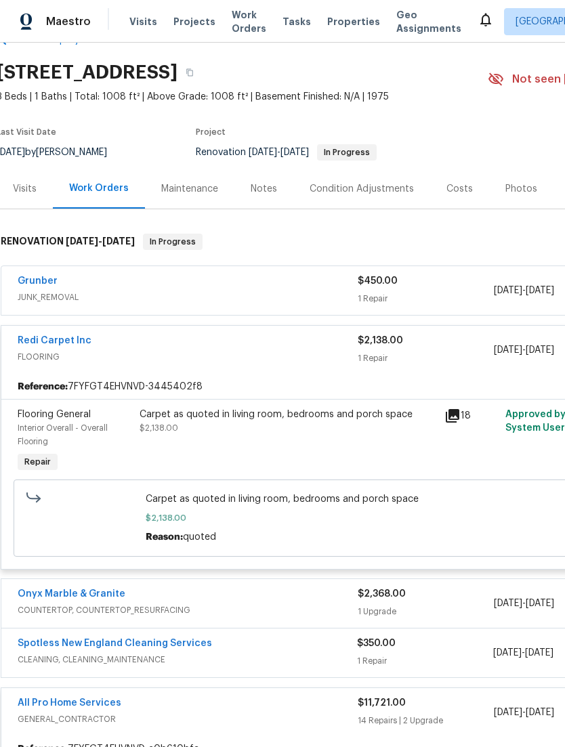
click at [182, 409] on div "Carpet as quoted in living room, bedrooms and porch space $2,138.00" at bounding box center [287, 442] width 305 height 76
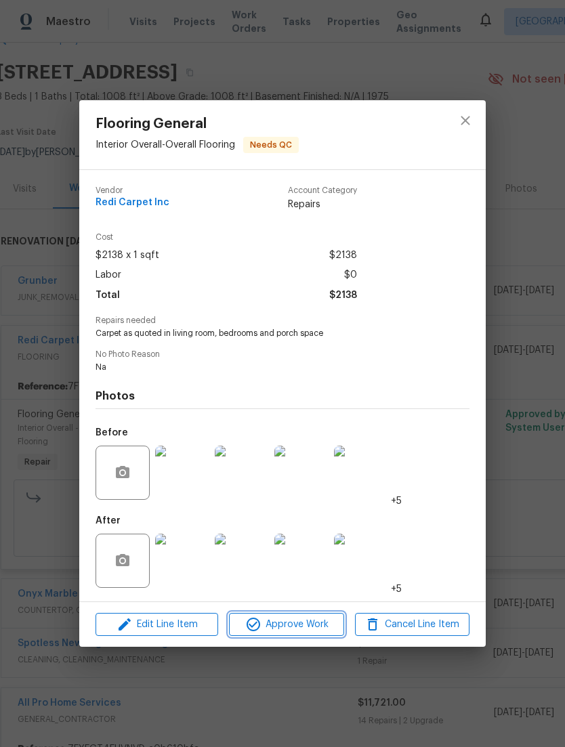
click at [315, 624] on span "Approve Work" at bounding box center [286, 624] width 106 height 17
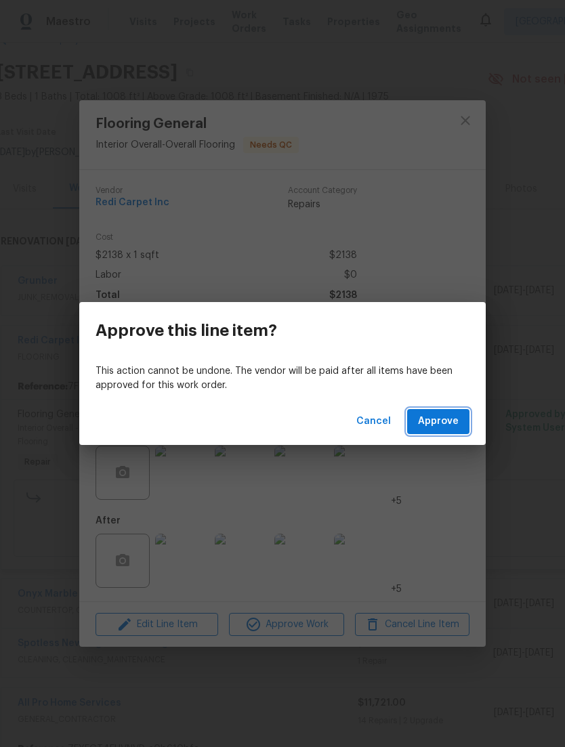
click at [452, 425] on span "Approve" at bounding box center [438, 421] width 41 height 17
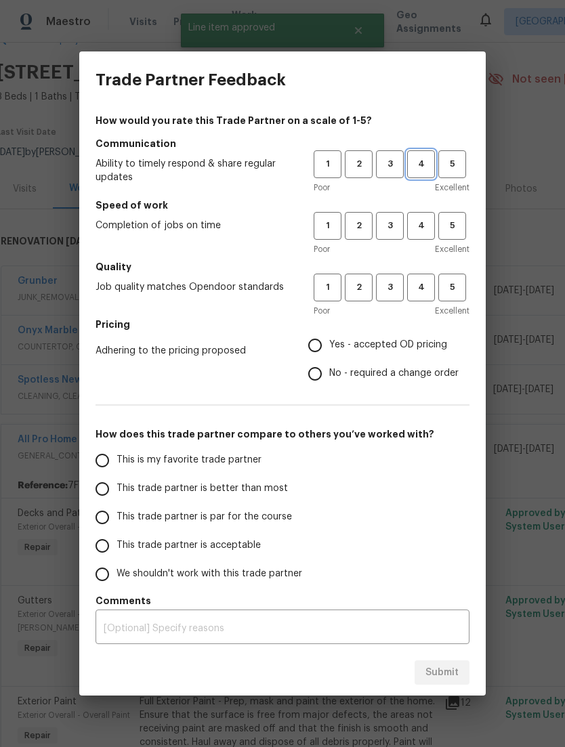
click at [423, 171] on span "4" at bounding box center [420, 164] width 25 height 16
click at [434, 235] on button "4" at bounding box center [421, 226] width 28 height 28
click at [429, 290] on span "4" at bounding box center [420, 288] width 25 height 16
click at [416, 347] on span "Yes - accepted OD pricing" at bounding box center [388, 345] width 118 height 14
click at [329, 347] on input "Yes - accepted OD pricing" at bounding box center [315, 345] width 28 height 28
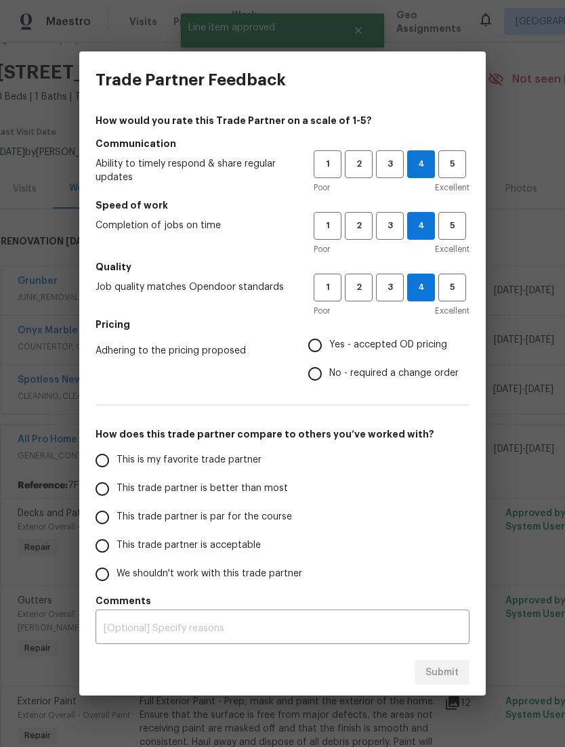
radio input "true"
click at [114, 486] on input "This trade partner is better than most" at bounding box center [102, 489] width 28 height 28
click at [454, 670] on span "Submit" at bounding box center [441, 672] width 33 height 17
radio input "true"
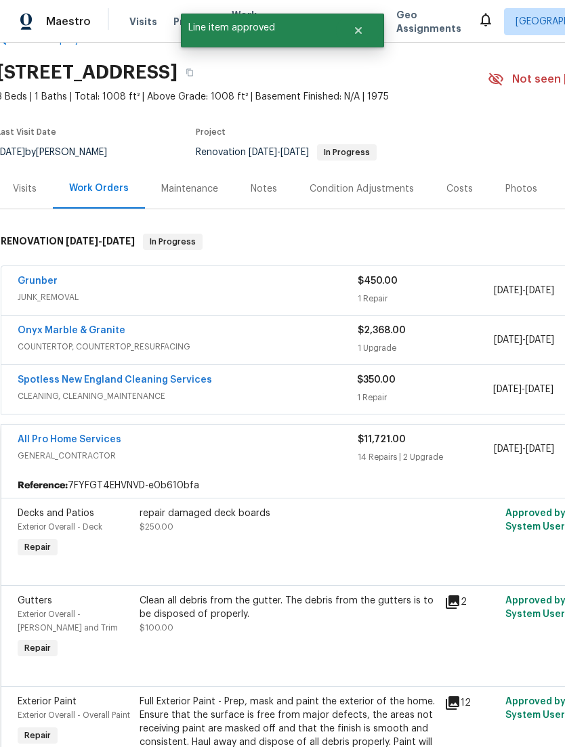
radio input "false"
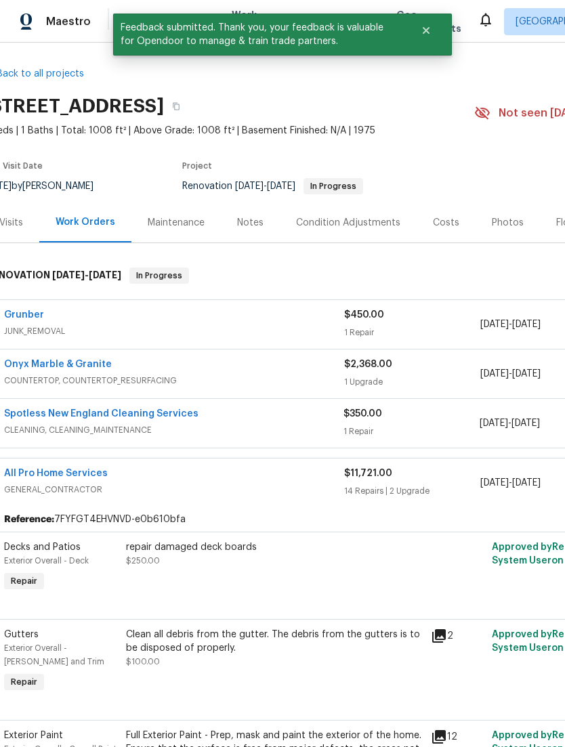
scroll to position [1, 9]
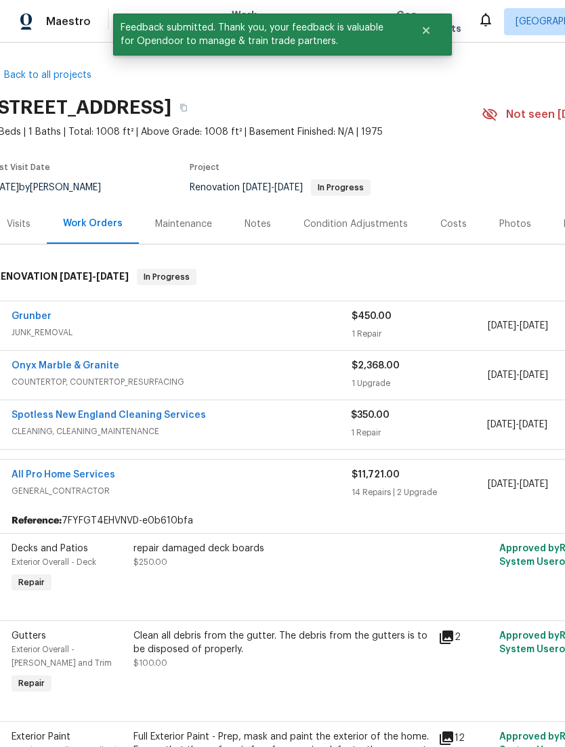
click at [127, 375] on span "COUNTERTOP, COUNTERTOP_RESURFACING" at bounding box center [182, 382] width 340 height 14
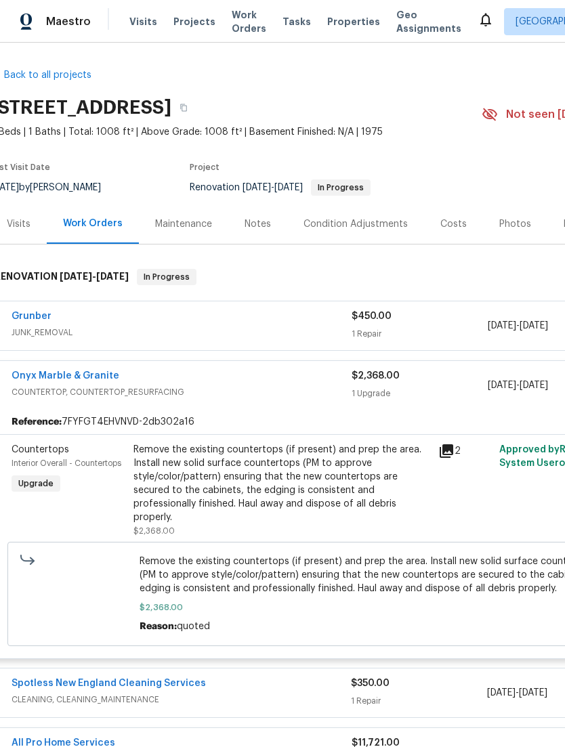
click at [431, 473] on div "Remove the existing countertops (if present) and prep the area. Install new sol…" at bounding box center [281, 490] width 305 height 103
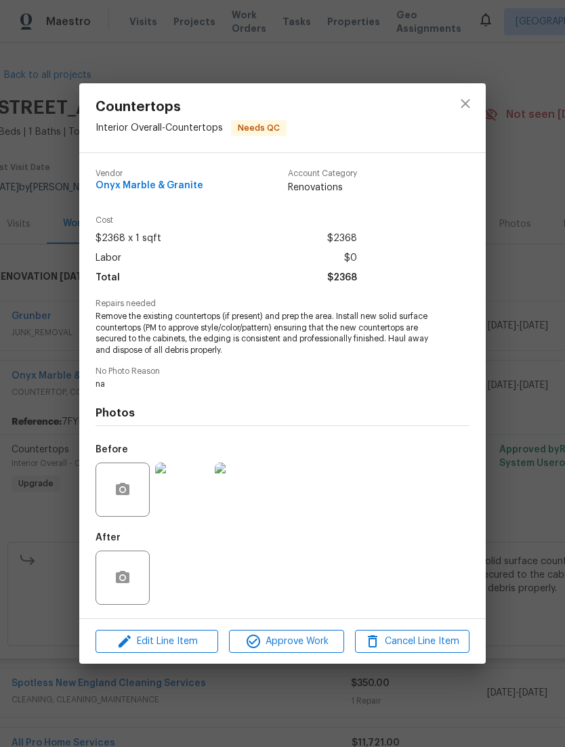
click at [156, 489] on img at bounding box center [182, 489] width 54 height 54
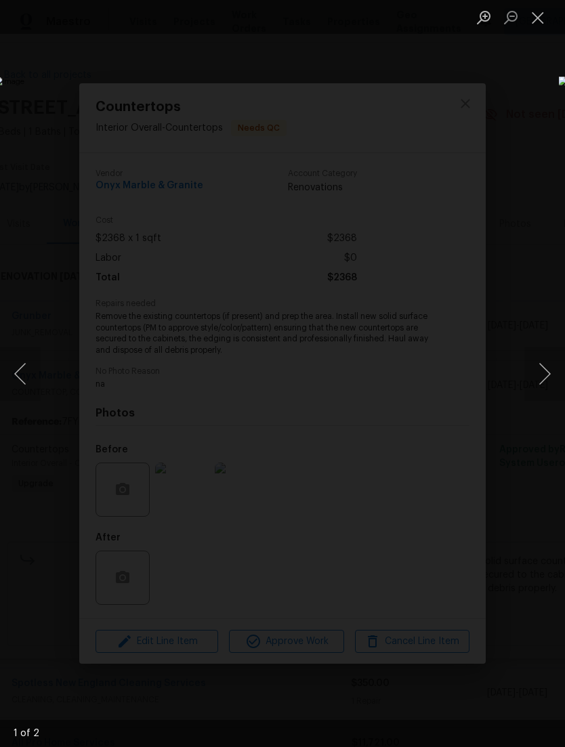
click at [492, 149] on div "Lightbox" at bounding box center [282, 373] width 565 height 747
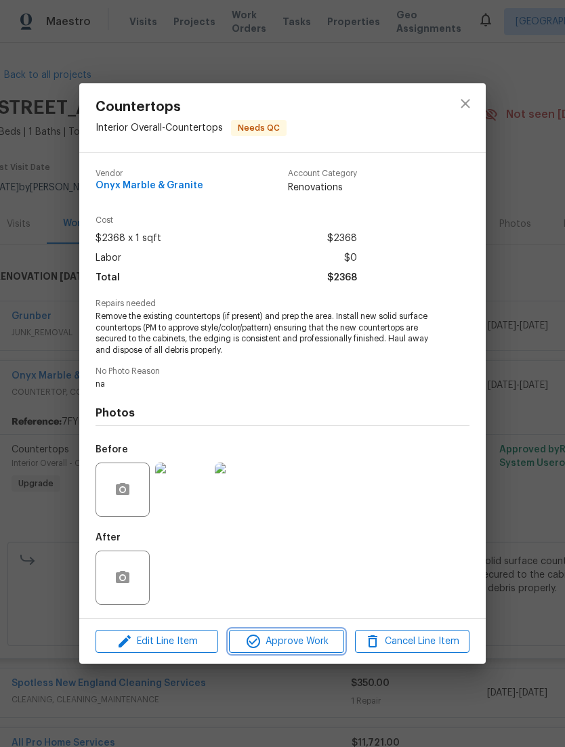
click at [316, 641] on span "Approve Work" at bounding box center [286, 641] width 106 height 17
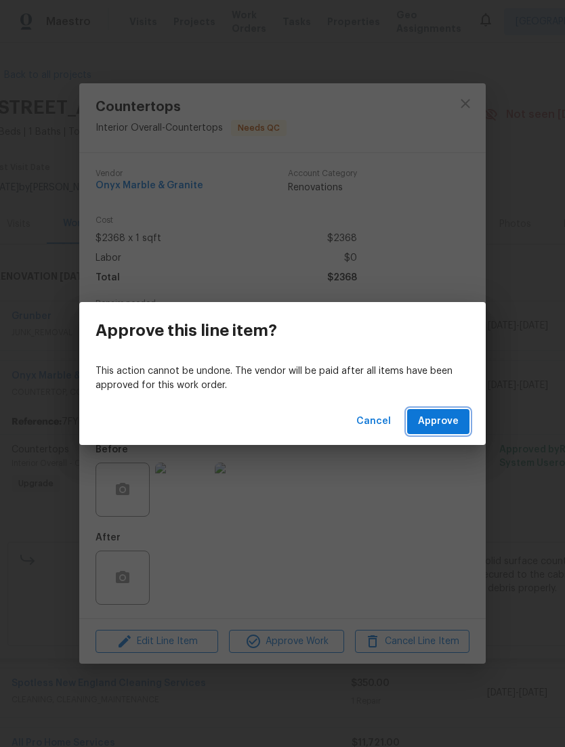
click at [444, 425] on span "Approve" at bounding box center [438, 421] width 41 height 17
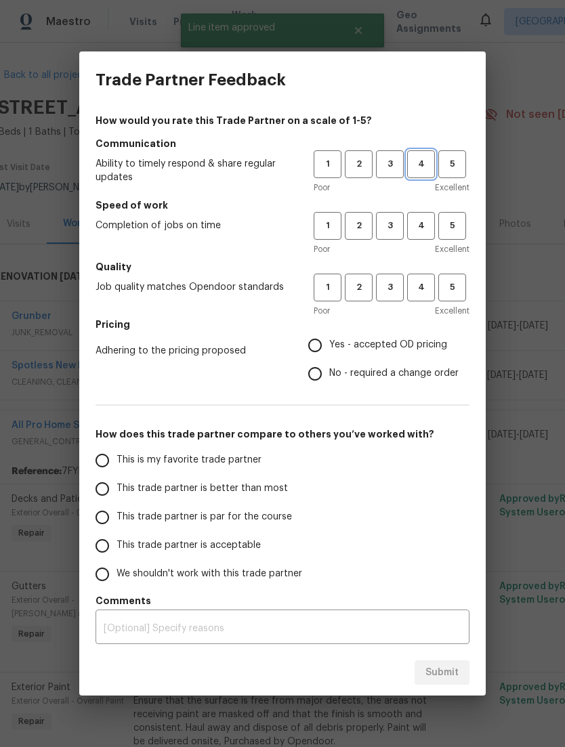
click at [428, 167] on span "4" at bounding box center [420, 164] width 25 height 16
click at [419, 230] on span "4" at bounding box center [420, 226] width 25 height 16
click at [418, 271] on h5 "Quality" at bounding box center [282, 267] width 374 height 14
click at [431, 288] on span "4" at bounding box center [420, 288] width 25 height 16
click at [405, 346] on span "Yes - accepted OD pricing" at bounding box center [388, 345] width 118 height 14
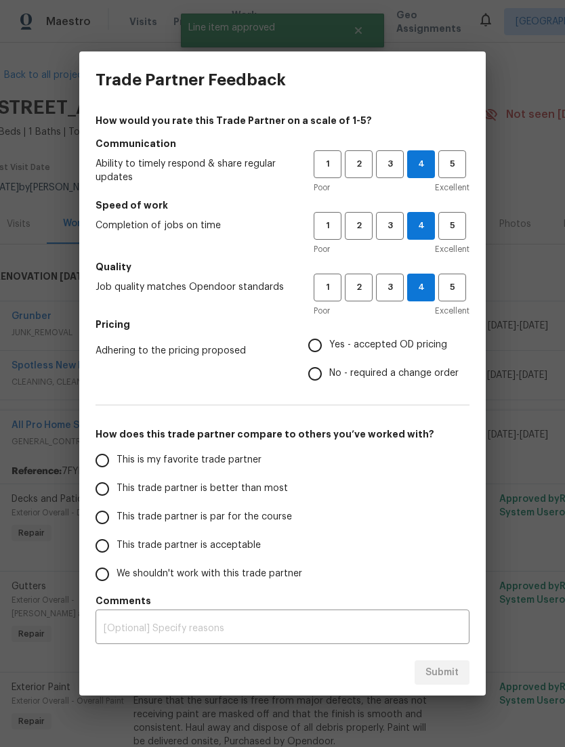
click at [329, 346] on input "Yes - accepted OD pricing" at bounding box center [315, 345] width 28 height 28
radio input "true"
click at [341, 496] on div "This is my favorite trade partner This trade partner is better than most This t…" at bounding box center [282, 517] width 374 height 142
click at [273, 487] on span "This trade partner is better than most" at bounding box center [201, 488] width 171 height 14
click at [116, 487] on input "This trade partner is better than most" at bounding box center [102, 489] width 28 height 28
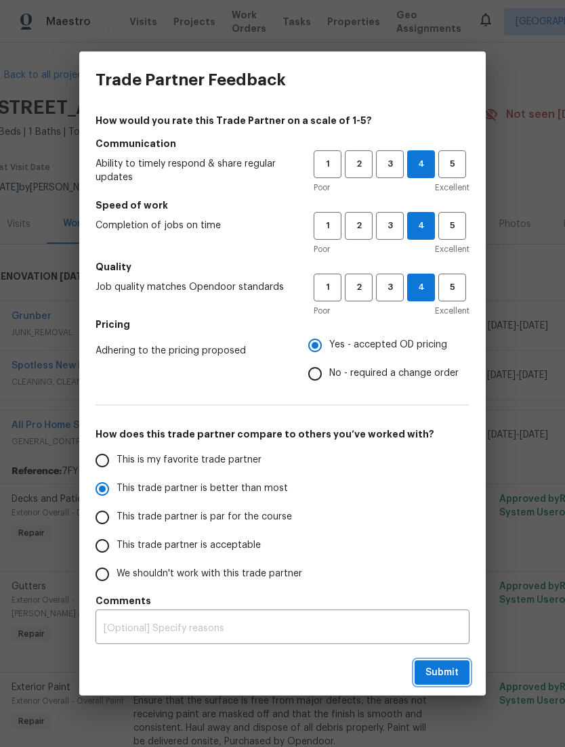
click at [460, 674] on button "Submit" at bounding box center [441, 672] width 55 height 25
radio input "true"
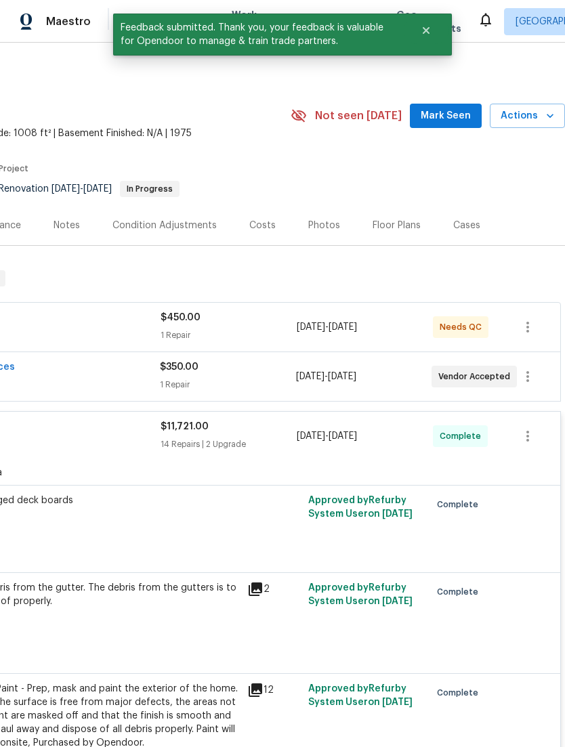
scroll to position [0, 200]
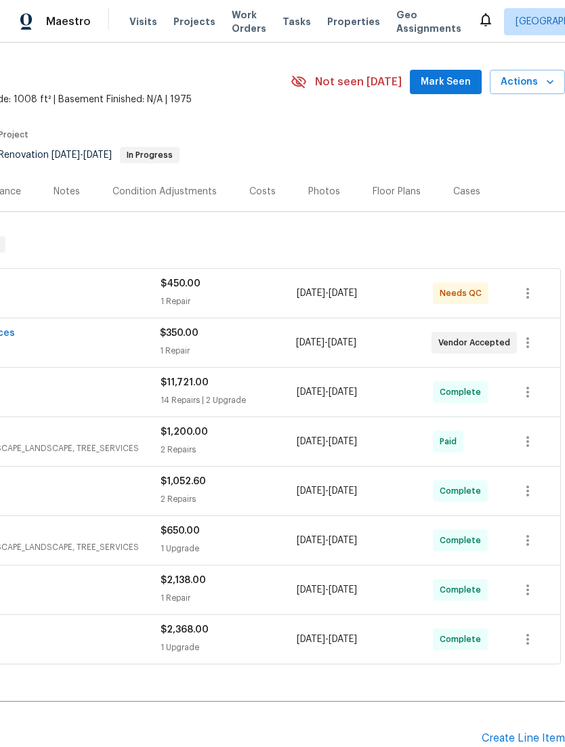
scroll to position [34, 200]
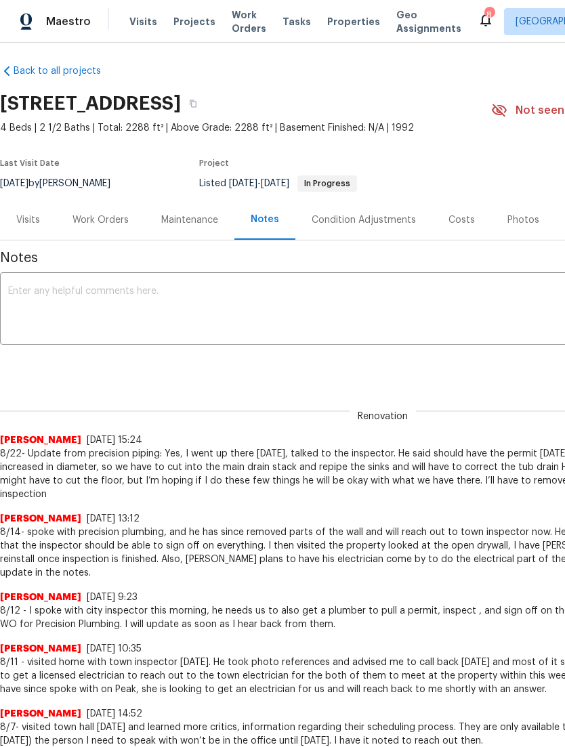
scroll to position [5, 0]
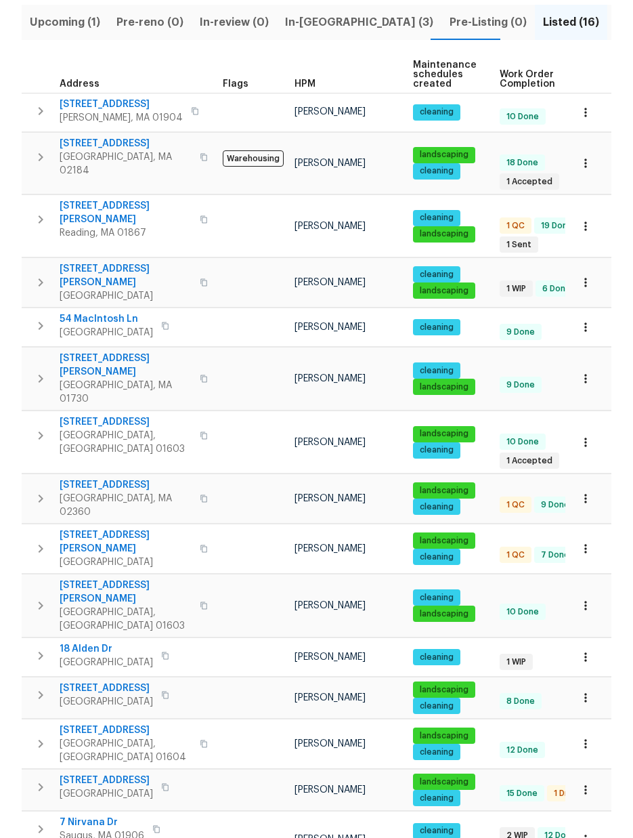
click at [91, 773] on span "293 Grafton St" at bounding box center [106, 780] width 93 height 14
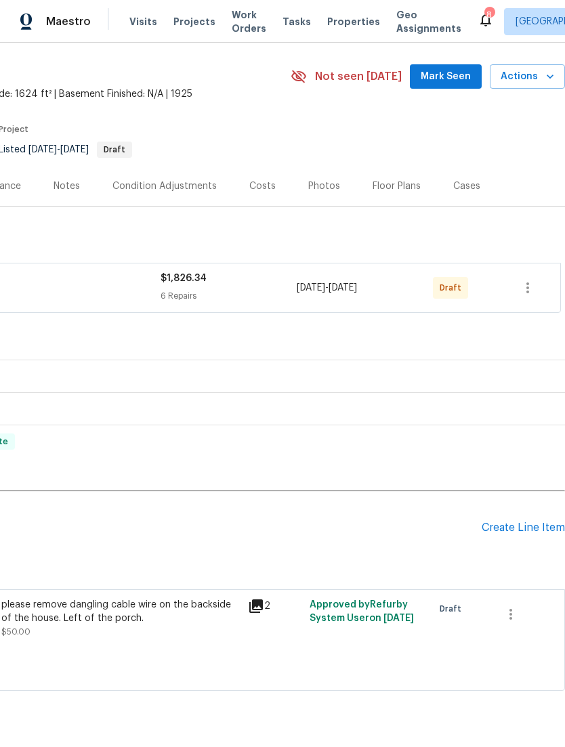
scroll to position [39, 200]
click at [518, 534] on div "Create Line Item" at bounding box center [522, 527] width 83 height 13
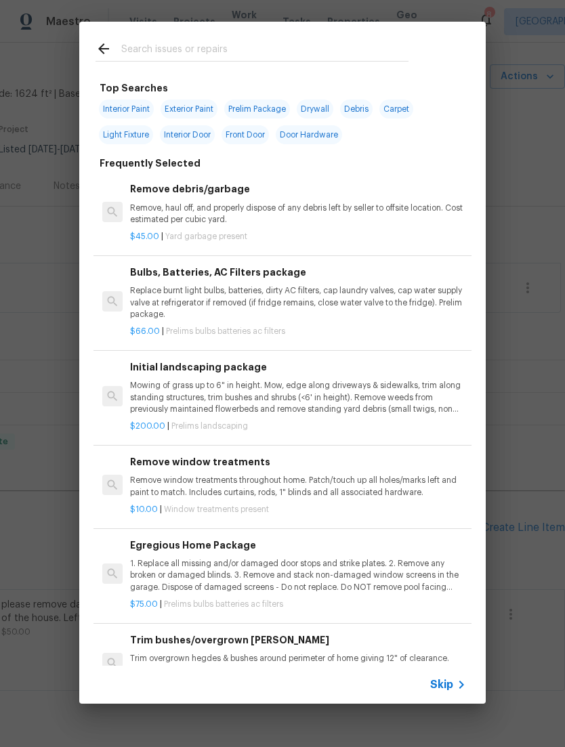
click at [383, 47] on input "text" at bounding box center [264, 51] width 287 height 20
type input "Sand"
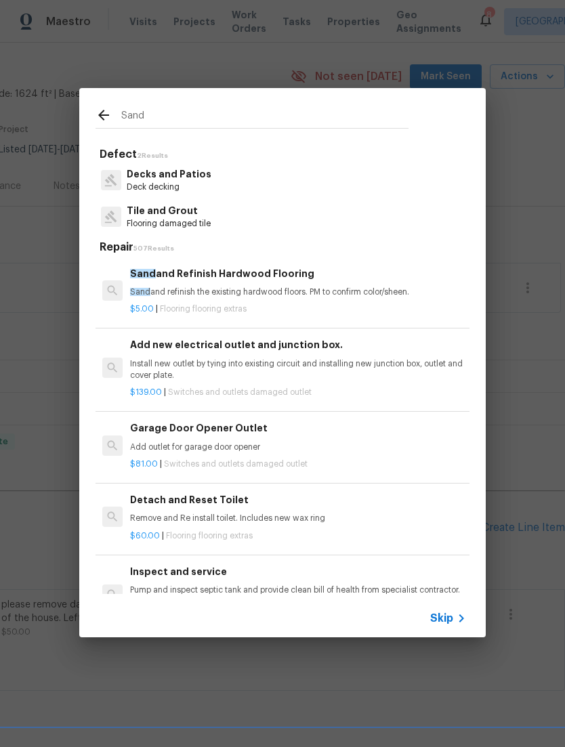
click at [382, 291] on p "Sand and refinish the existing hardwood floors. PM to confirm color/sheen." at bounding box center [298, 292] width 336 height 12
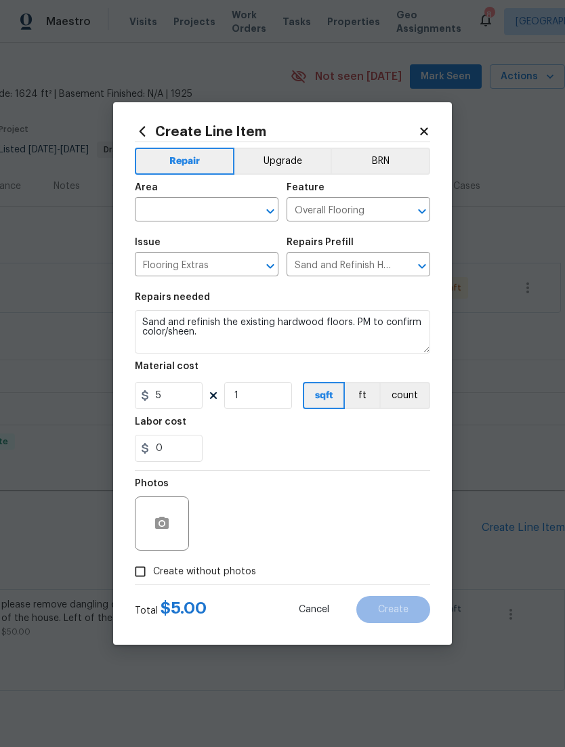
click at [381, 291] on section "Repairs needed Sand and refinish the existing hardwood floors. PM to confirm co…" at bounding box center [282, 377] width 295 height 186
click at [234, 207] on input "text" at bounding box center [188, 210] width 106 height 21
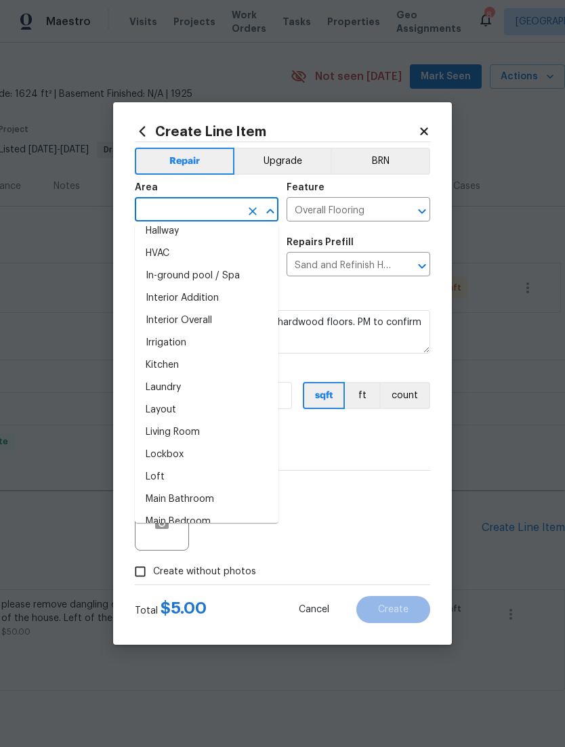
scroll to position [487, 0]
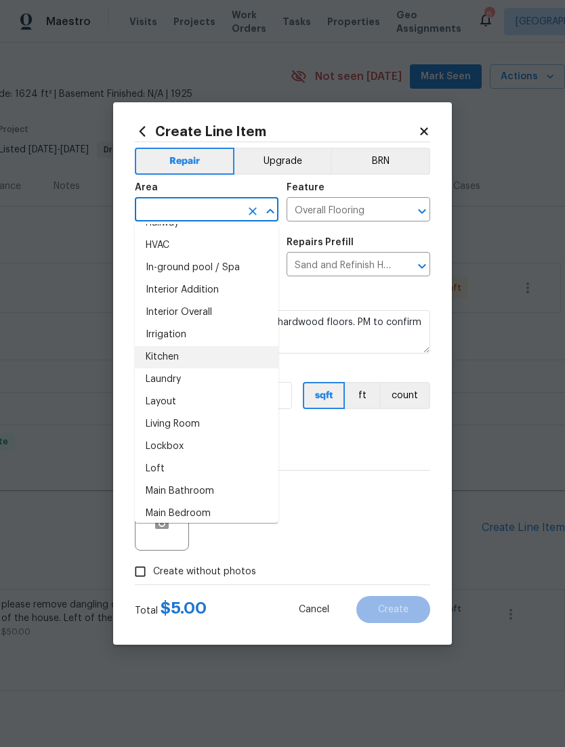
click at [207, 347] on li "Kitchen" at bounding box center [207, 357] width 144 height 22
type input "Kitchen"
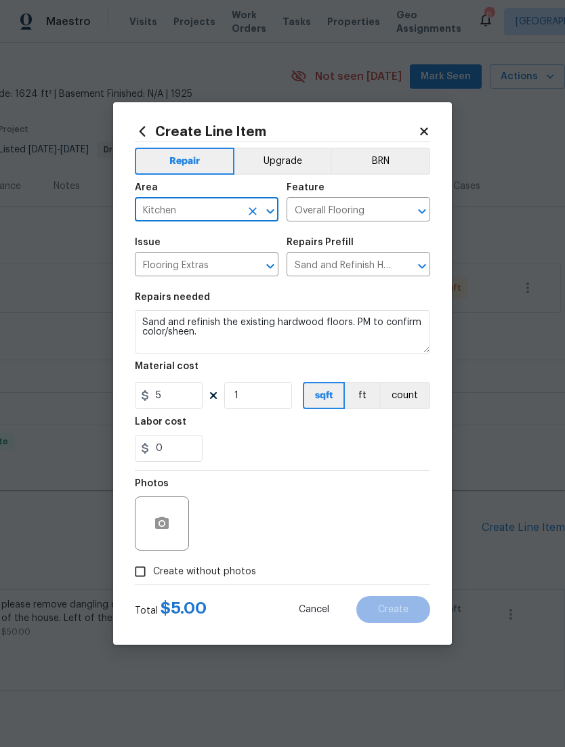
click at [307, 160] on button "Upgrade" at bounding box center [282, 161] width 97 height 27
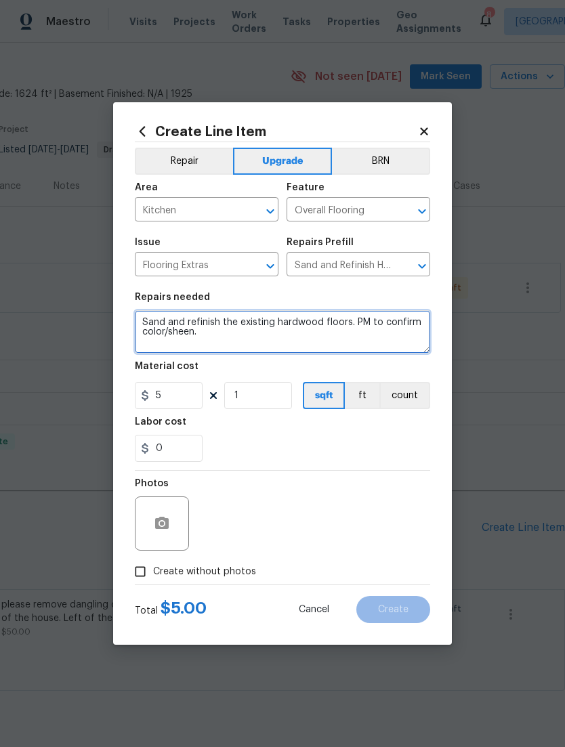
click at [147, 315] on textarea "Sand and refinish the existing hardwood floors. PM to confirm color/sheen." at bounding box center [282, 331] width 295 height 43
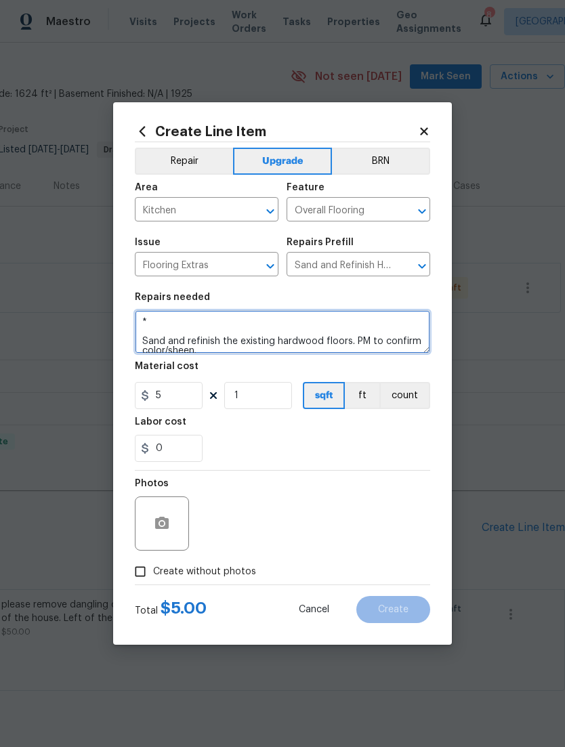
click at [160, 323] on textarea "* Sand and refinish the existing hardwood floors. PM to confirm color/sheen." at bounding box center [282, 331] width 295 height 43
type textarea "* kitchen and dining room only* Sand and refinish the existing hardwood floors.…"
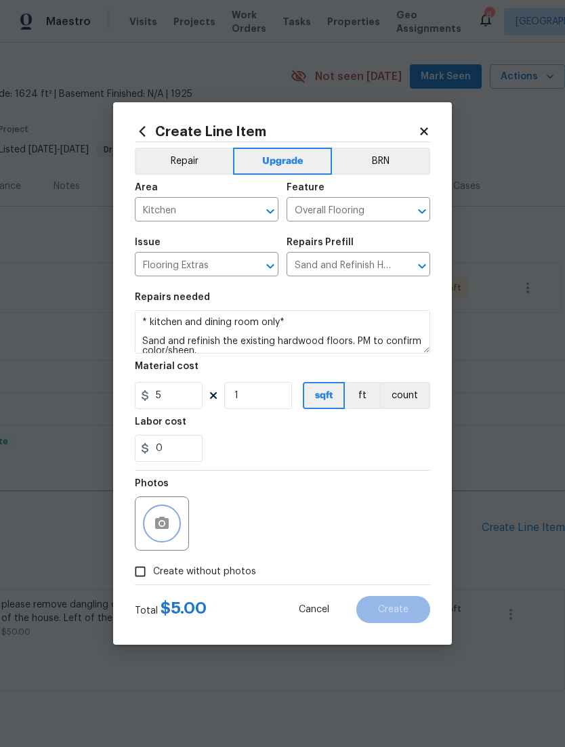
click at [152, 527] on button "button" at bounding box center [162, 523] width 33 height 33
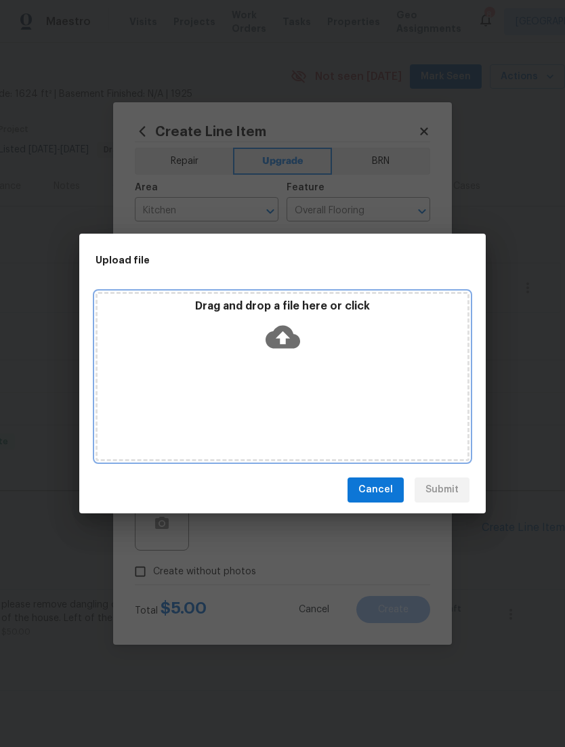
click at [360, 360] on div "Drag and drop a file here or click" at bounding box center [282, 376] width 374 height 169
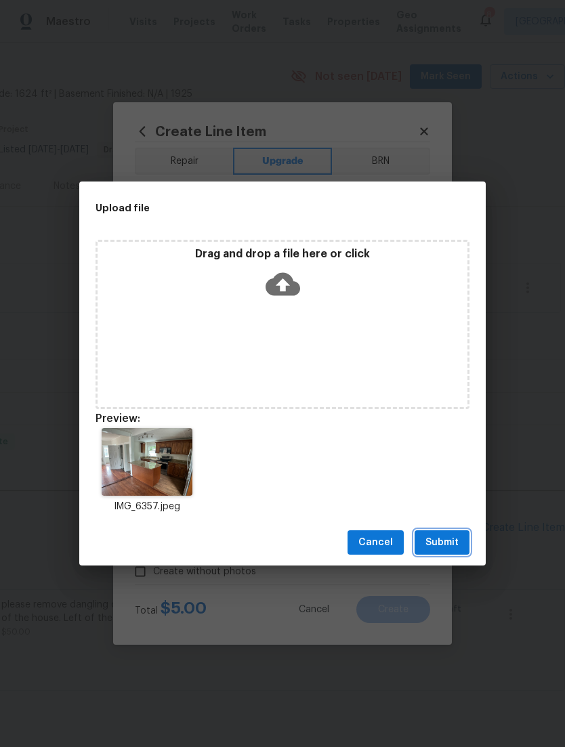
click at [456, 544] on span "Submit" at bounding box center [441, 542] width 33 height 17
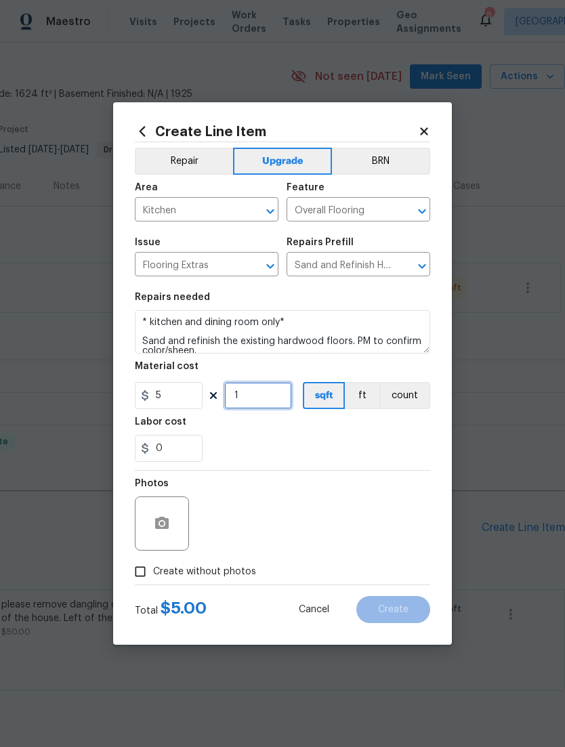
click at [235, 400] on input "1" at bounding box center [258, 395] width 68 height 27
click at [255, 406] on input "1" at bounding box center [258, 395] width 68 height 27
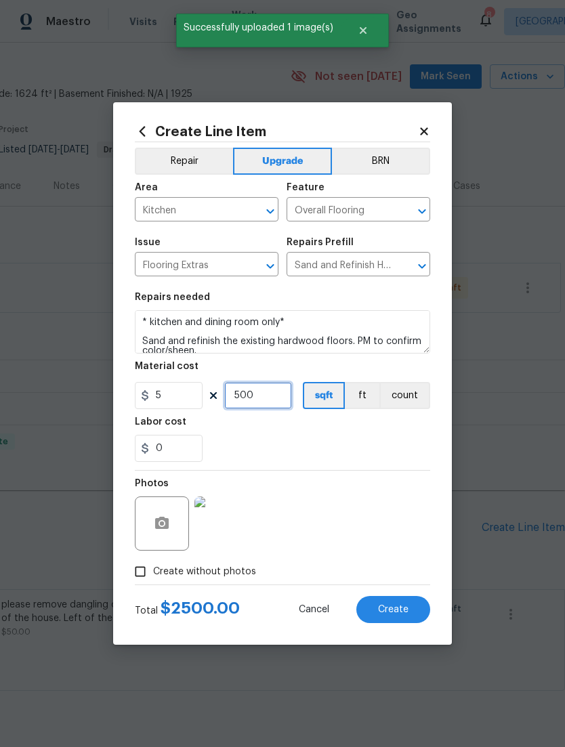
type input "500"
click at [405, 609] on span "Create" at bounding box center [393, 610] width 30 height 10
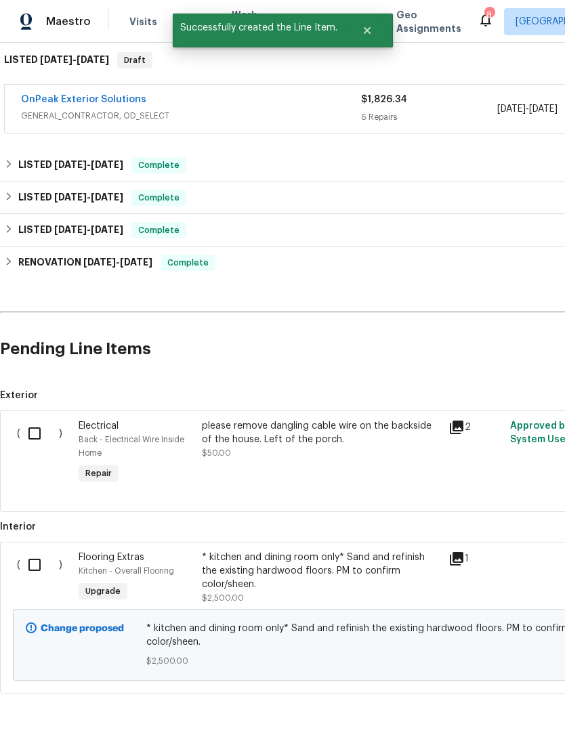
scroll to position [218, 0]
click at [39, 579] on input "checkbox" at bounding box center [39, 564] width 39 height 28
checkbox input "true"
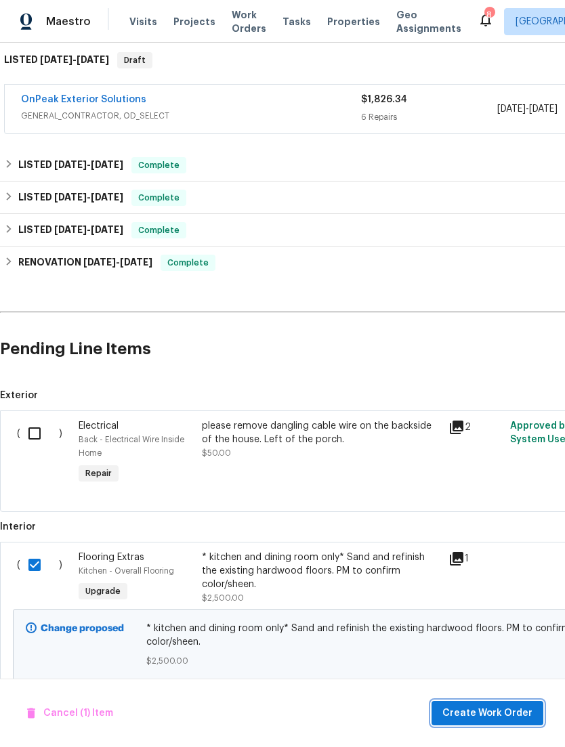
click at [510, 708] on span "Create Work Order" at bounding box center [487, 713] width 90 height 17
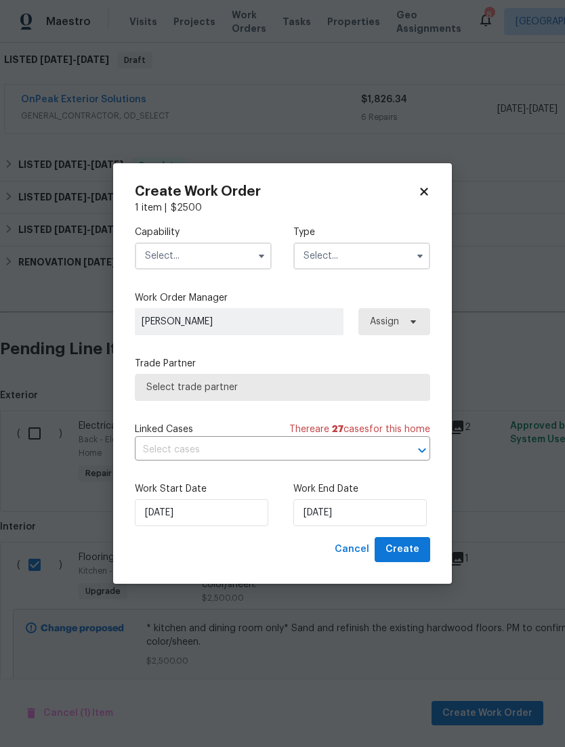
click at [154, 259] on input "text" at bounding box center [203, 255] width 137 height 27
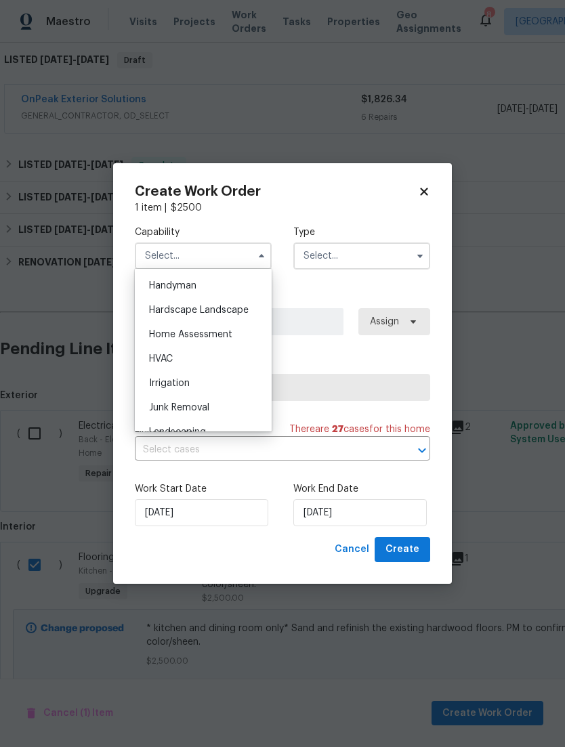
click at [135, 328] on ul "Agent Appliance Bathtub Resurfacing BRN And Lrr Broker Cabinets Carpet Cleaning…" at bounding box center [203, 350] width 137 height 163
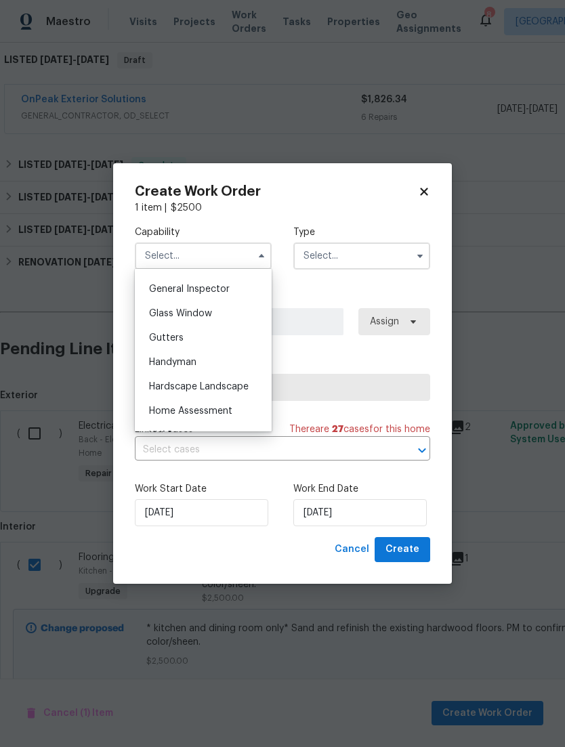
scroll to position [662, 0]
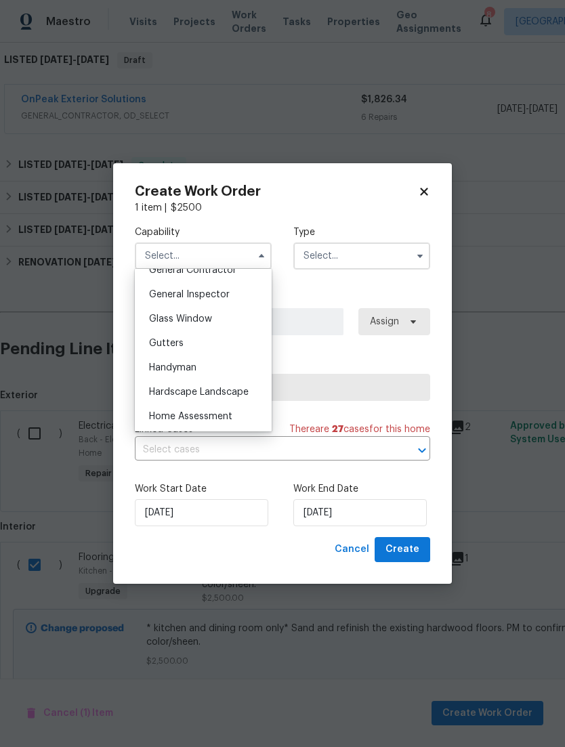
click at [159, 275] on div "General Contractor" at bounding box center [203, 270] width 130 height 24
type input "General Contractor"
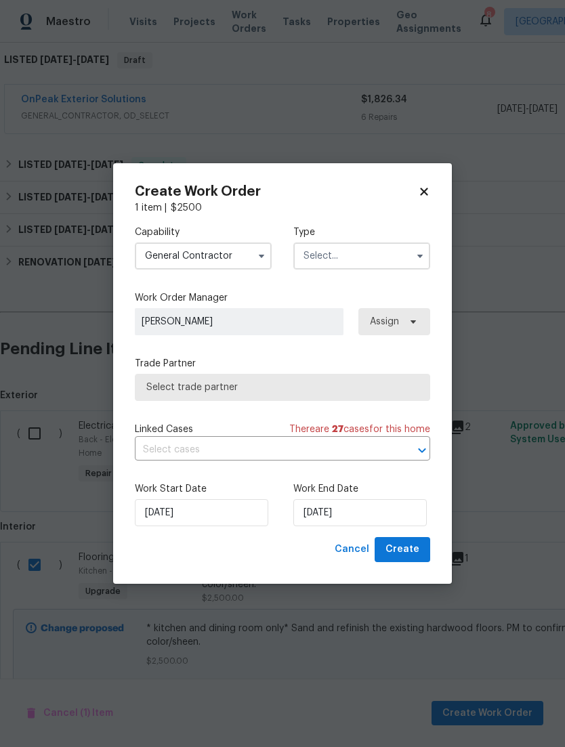
click at [385, 257] on input "text" at bounding box center [361, 255] width 137 height 27
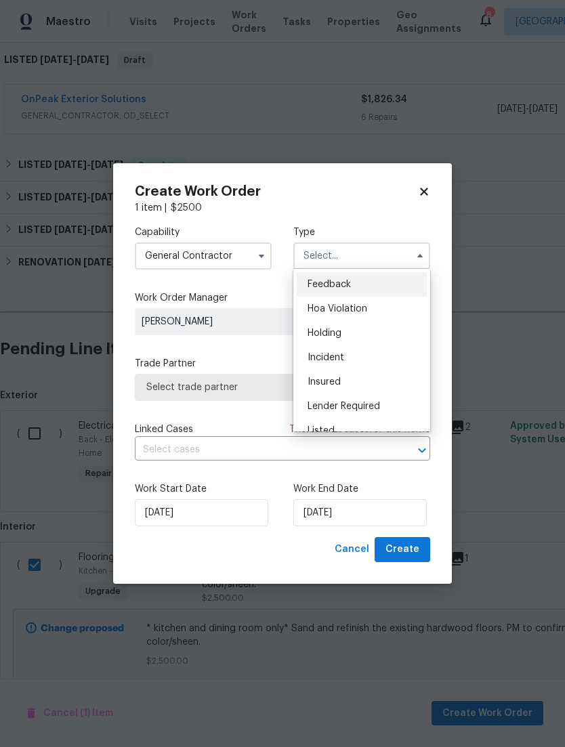
click at [360, 431] on div "Listed" at bounding box center [362, 430] width 130 height 24
type input "Listed"
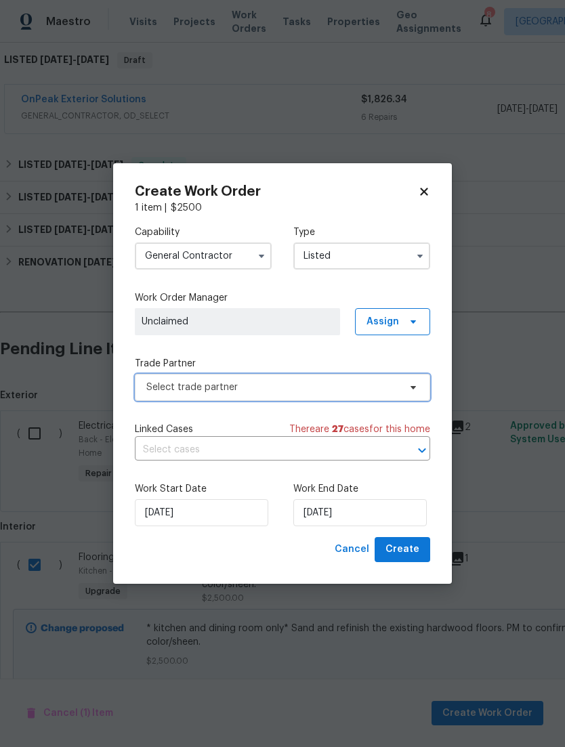
click at [397, 389] on span "Select trade partner" at bounding box center [272, 388] width 253 height 14
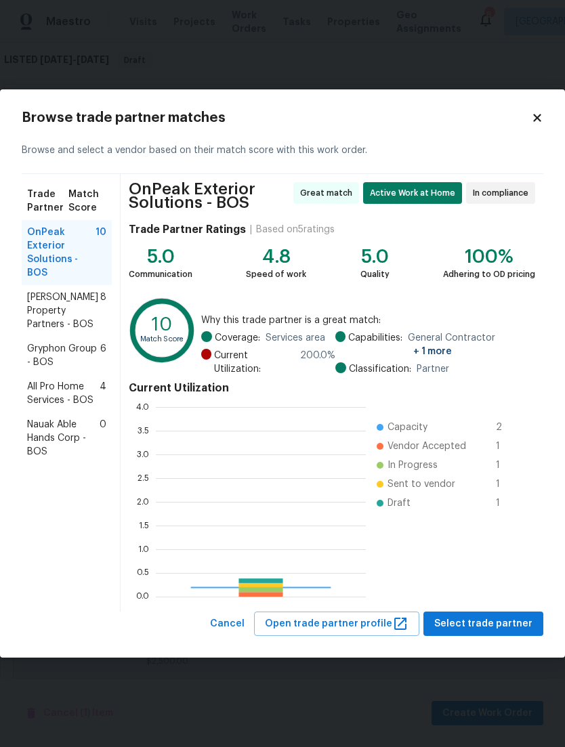
scroll to position [190, 210]
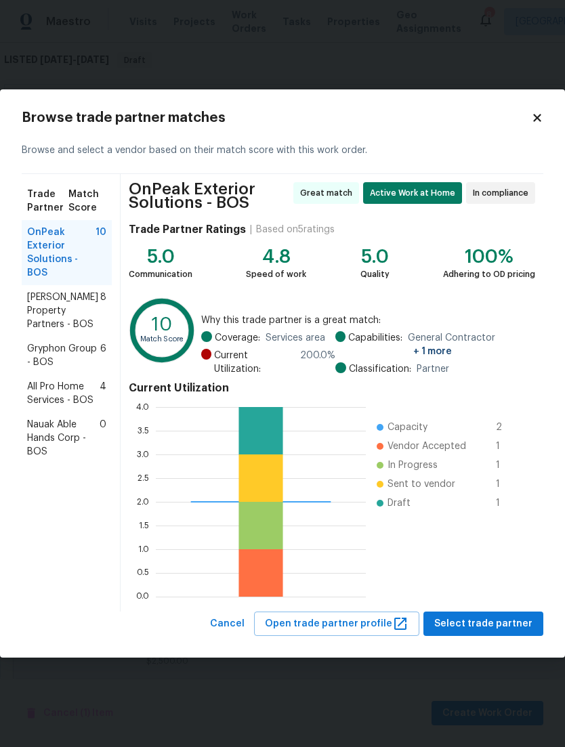
click at [47, 309] on span "Portillo Property Partners - BOS" at bounding box center [63, 310] width 73 height 41
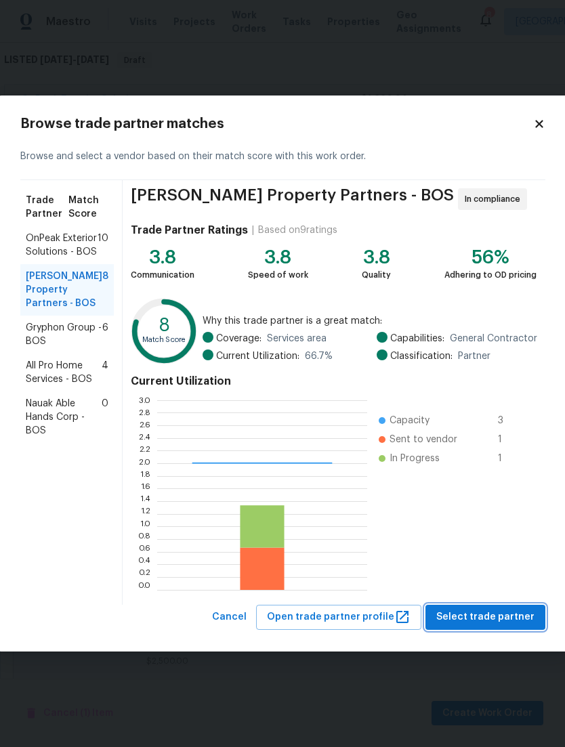
click at [511, 613] on span "Select trade partner" at bounding box center [485, 617] width 98 height 17
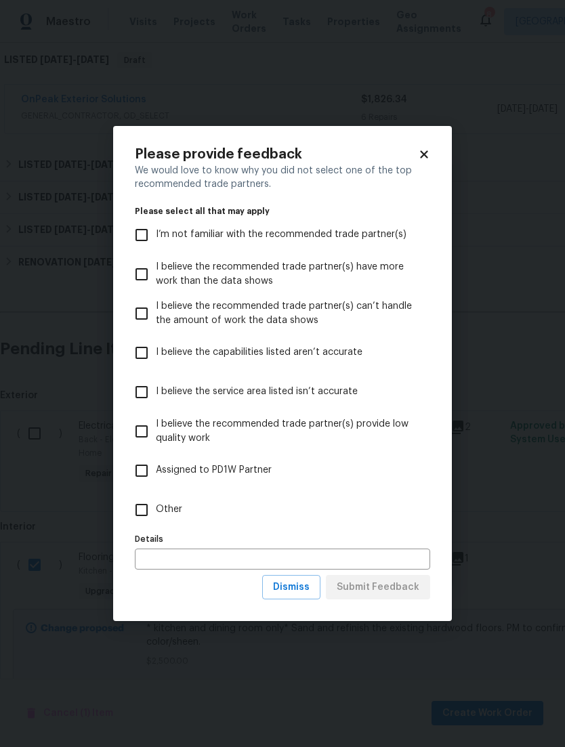
click at [134, 506] on input "Other" at bounding box center [141, 510] width 28 height 28
checkbox input "true"
click at [413, 592] on span "Submit Feedback" at bounding box center [378, 587] width 83 height 17
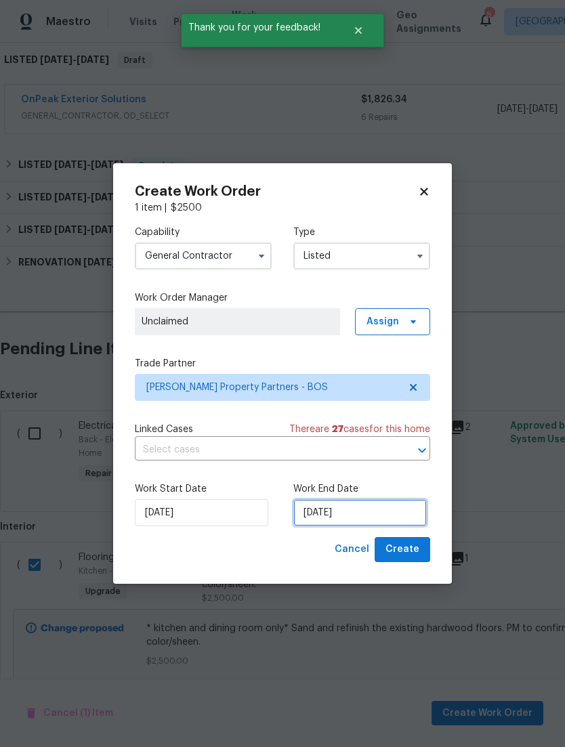
click at [374, 513] on input "[DATE]" at bounding box center [359, 512] width 133 height 27
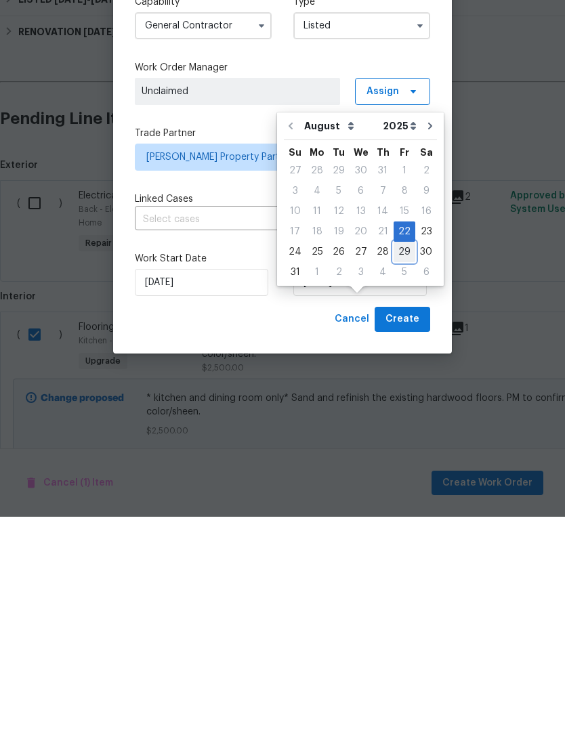
click at [404, 473] on div "29" at bounding box center [404, 482] width 22 height 19
type input "[DATE]"
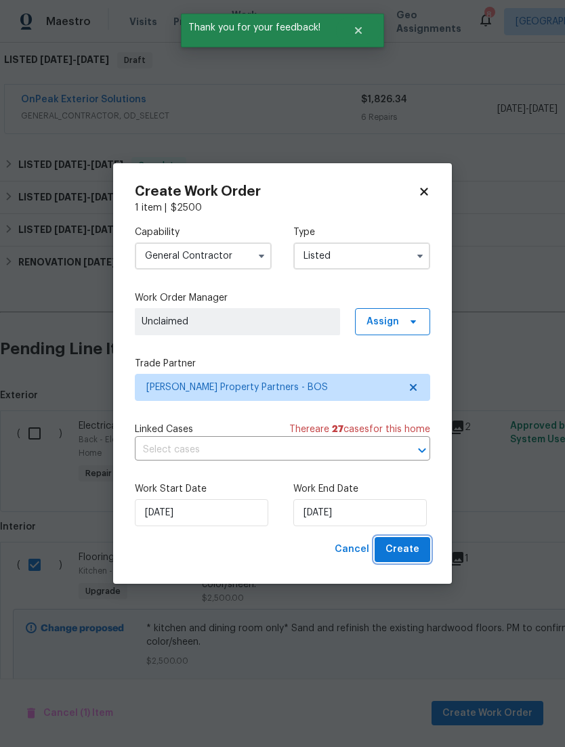
click at [412, 547] on span "Create" at bounding box center [402, 549] width 34 height 17
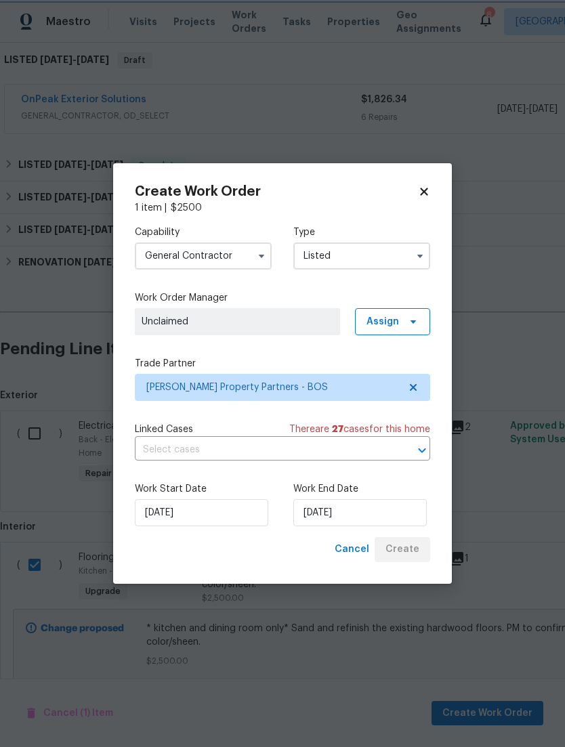
checkbox input "false"
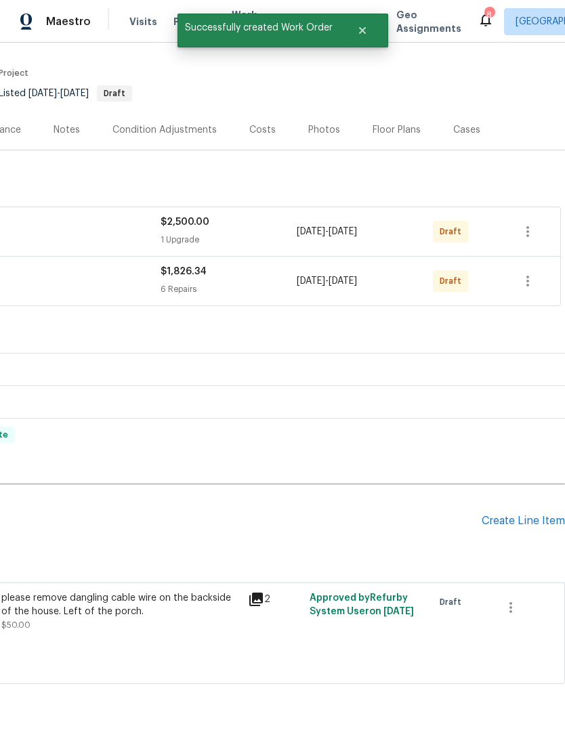
scroll to position [95, 200]
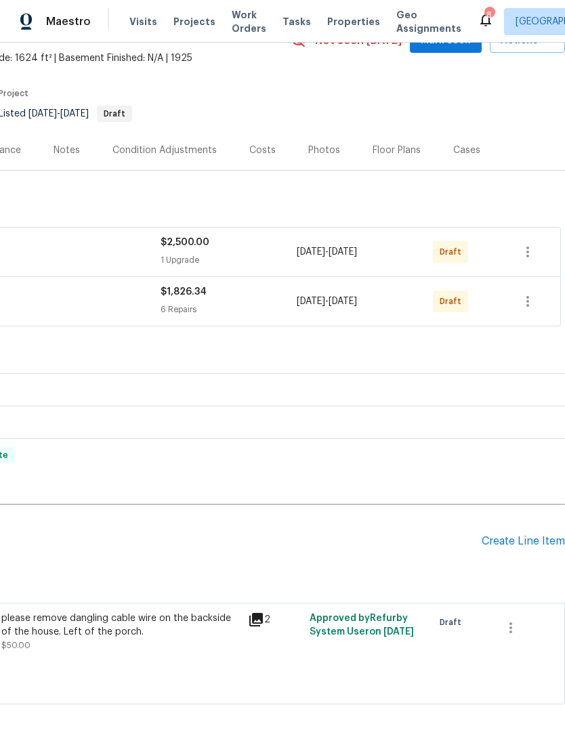
scroll to position [77, 200]
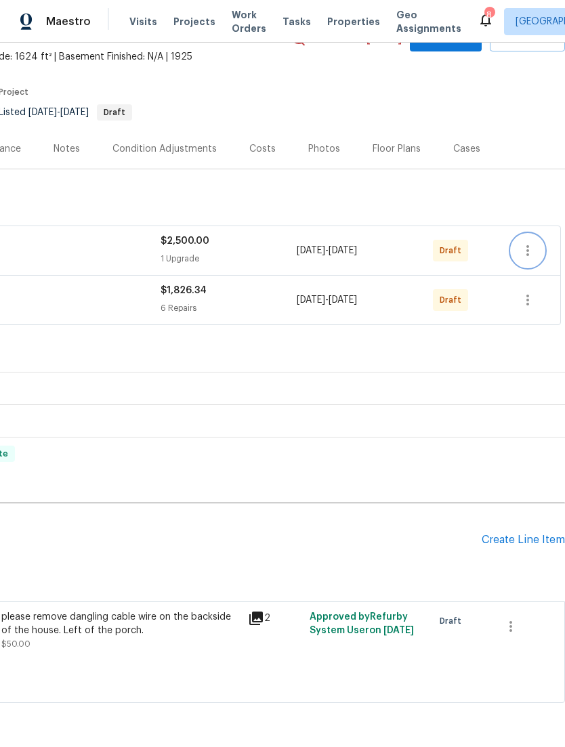
click at [529, 259] on icon "button" at bounding box center [527, 250] width 16 height 16
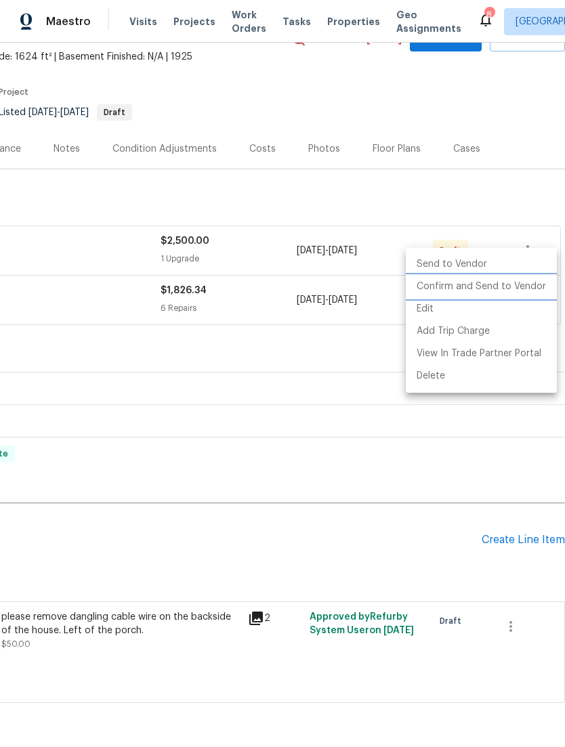
click at [532, 286] on li "Confirm and Send to Vendor" at bounding box center [481, 287] width 151 height 22
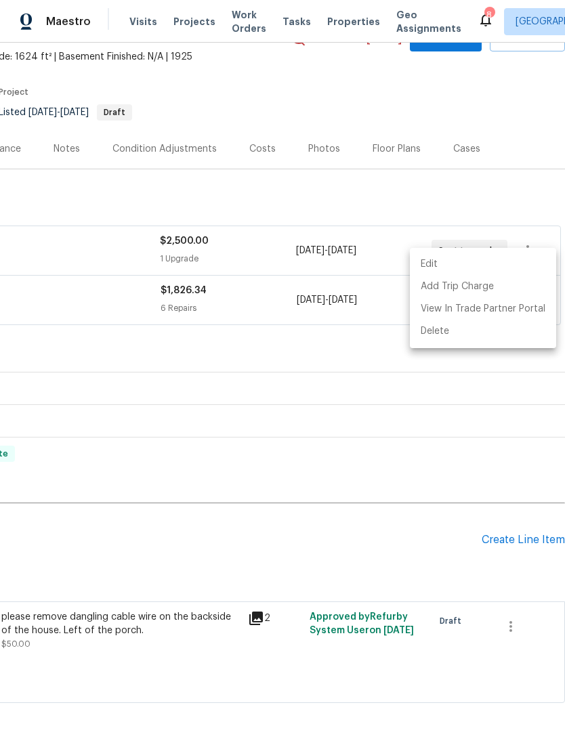
click at [480, 407] on div at bounding box center [282, 373] width 565 height 747
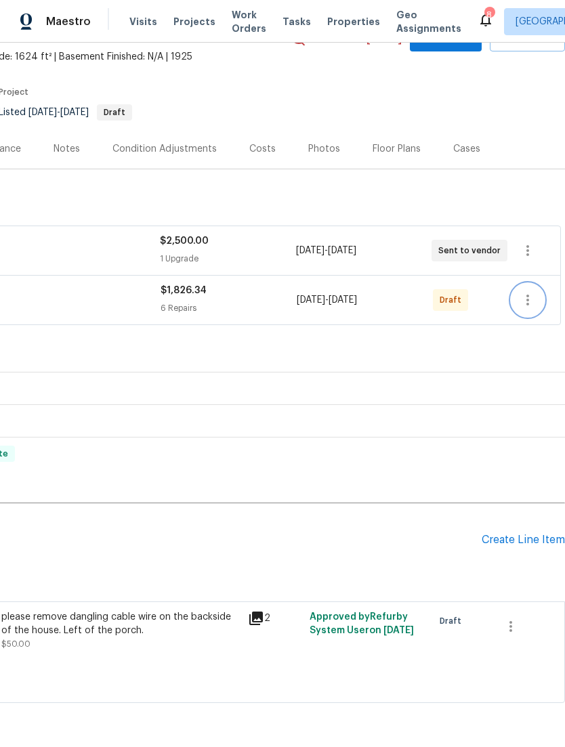
click at [523, 308] on icon "button" at bounding box center [527, 300] width 16 height 16
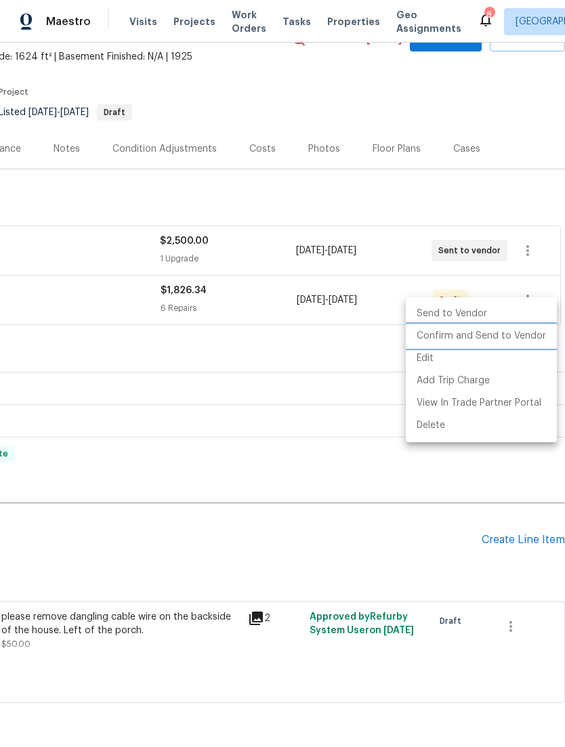
click at [523, 339] on li "Confirm and Send to Vendor" at bounding box center [481, 336] width 151 height 22
